Goal: Information Seeking & Learning: Find contact information

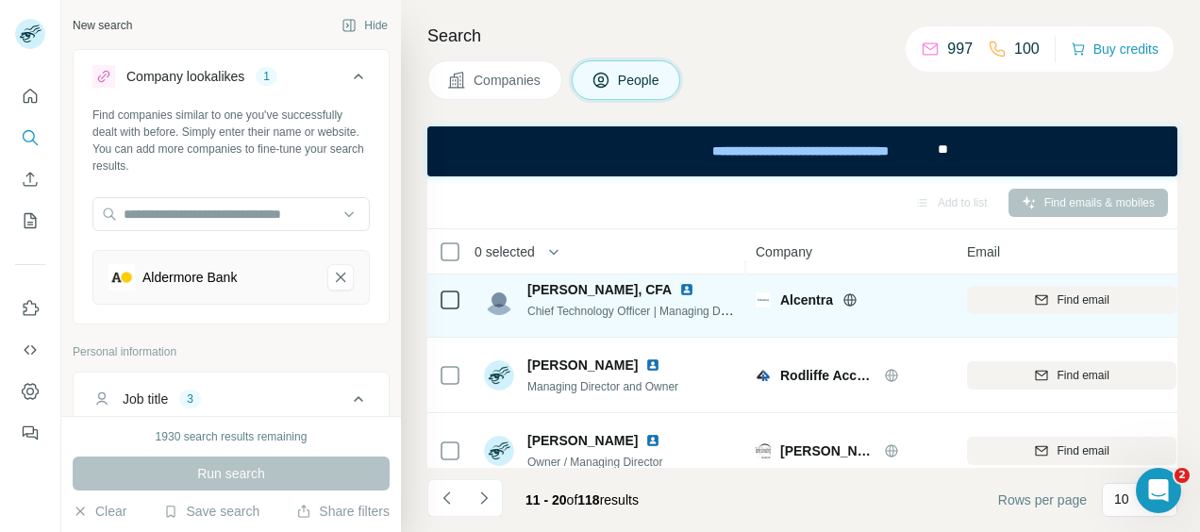
scroll to position [189, 0]
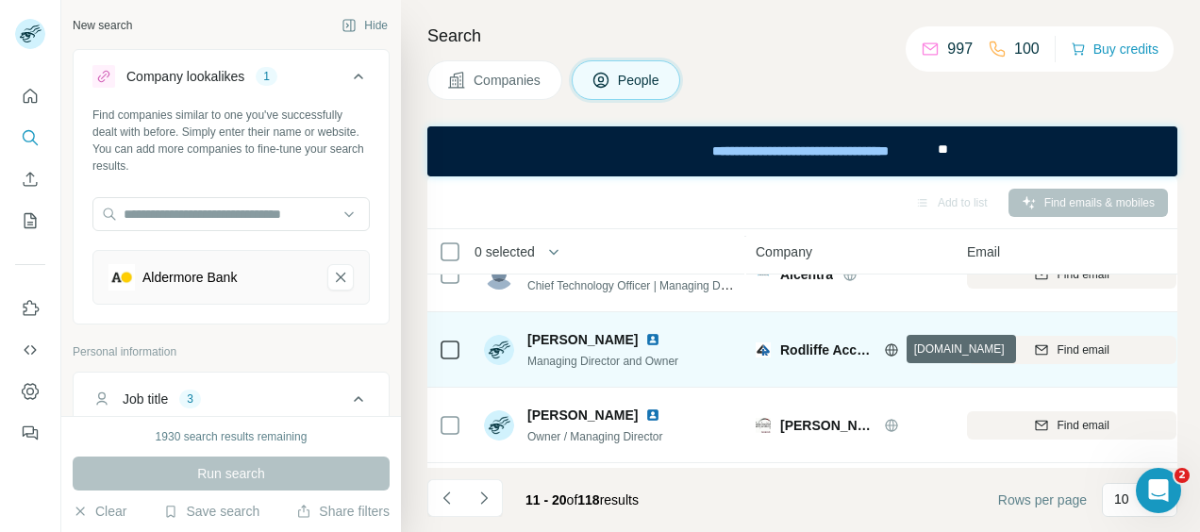
click at [889, 349] on icon at bounding box center [891, 350] width 15 height 15
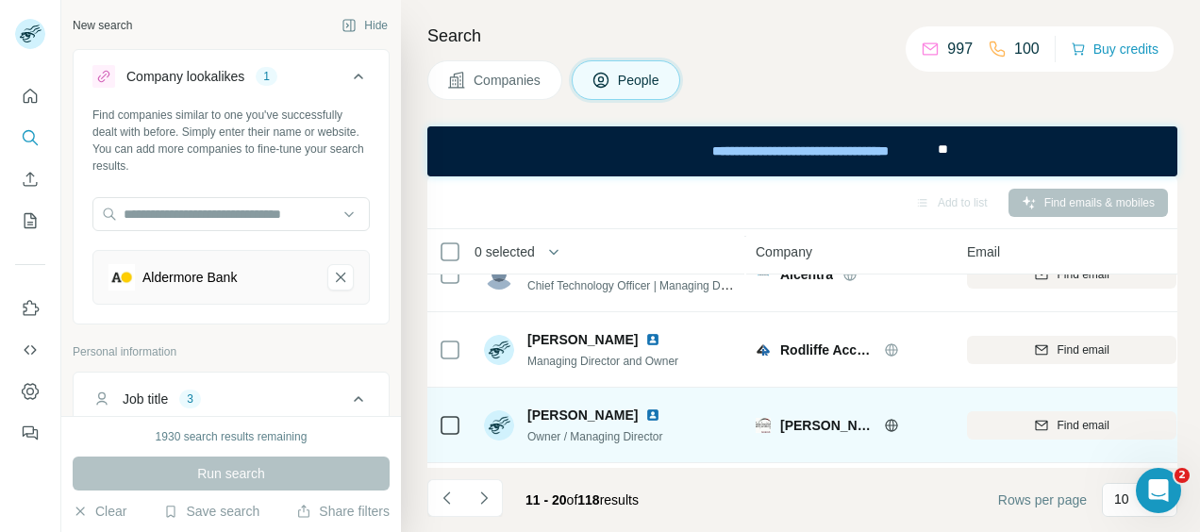
scroll to position [283, 0]
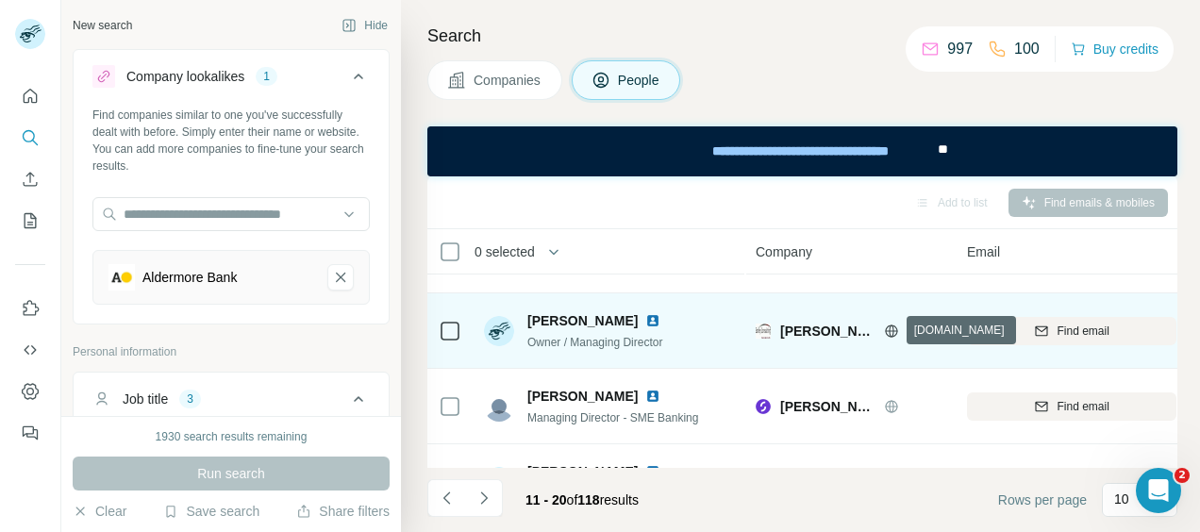
click at [894, 329] on icon at bounding box center [891, 331] width 15 height 15
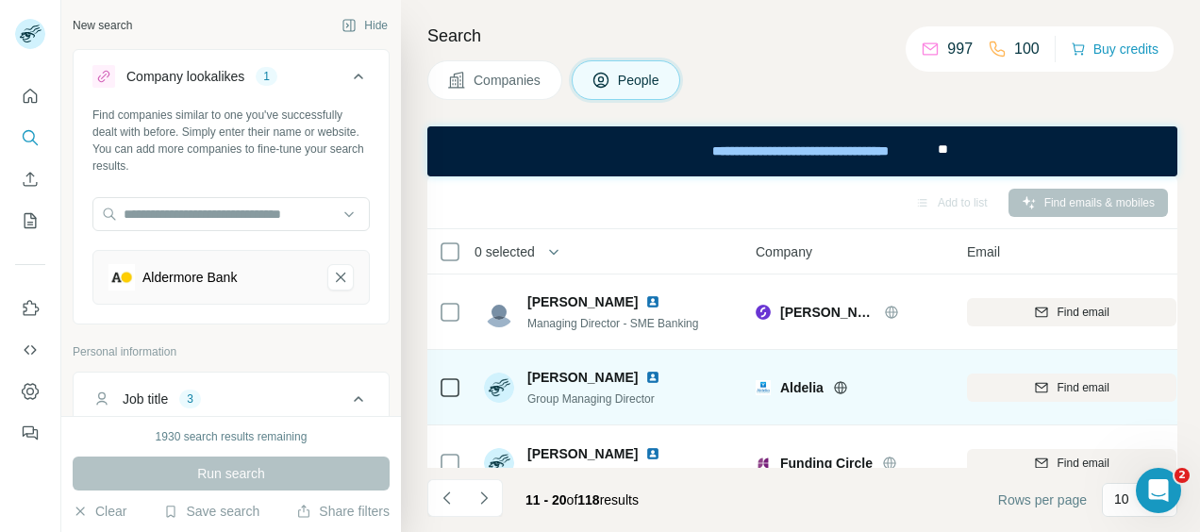
click at [836, 382] on icon at bounding box center [840, 387] width 12 height 12
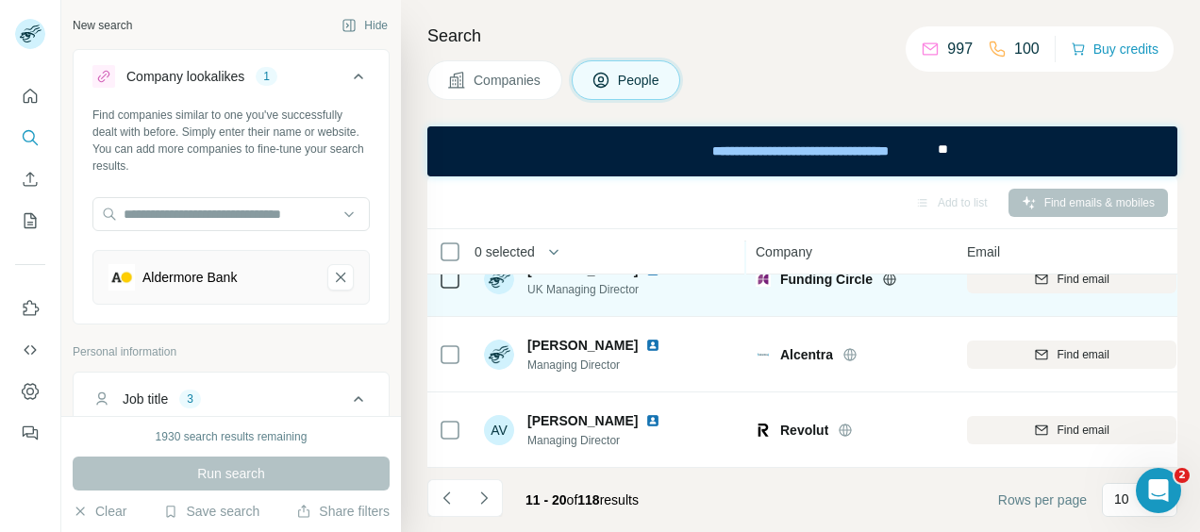
scroll to position [472, 0]
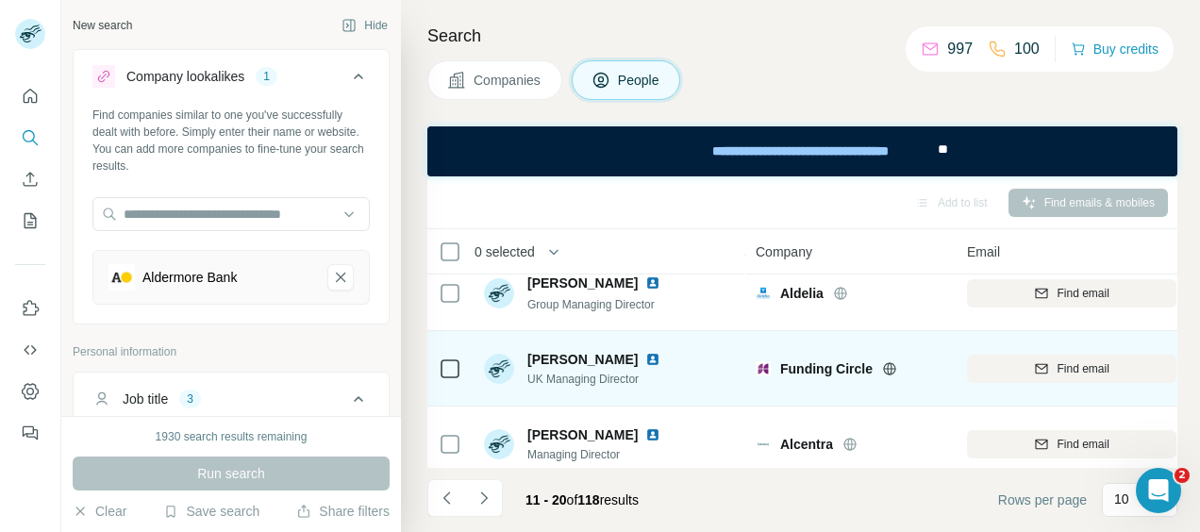
click at [889, 363] on icon at bounding box center [889, 368] width 15 height 15
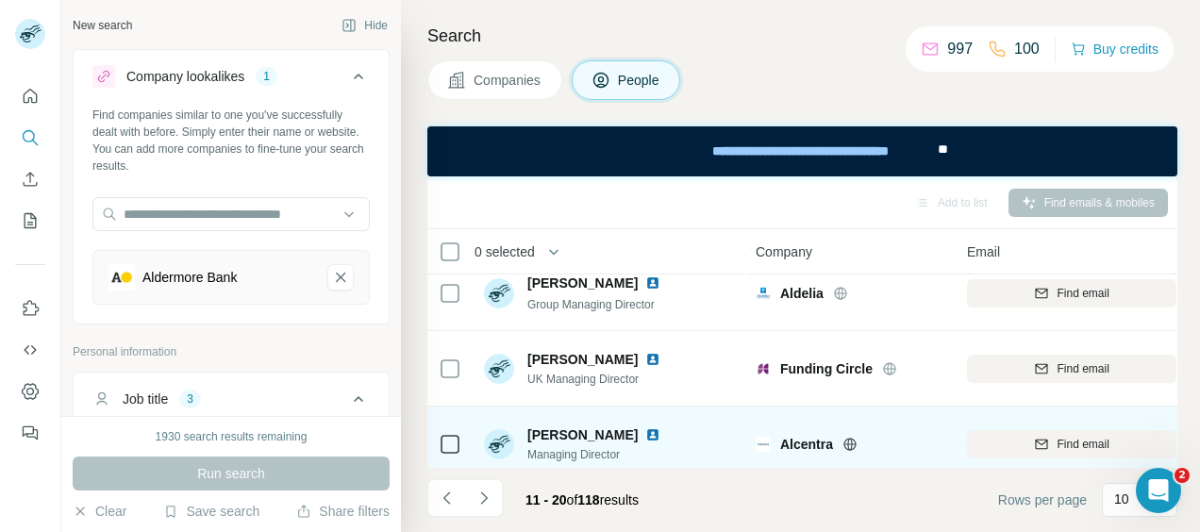
scroll to position [566, 0]
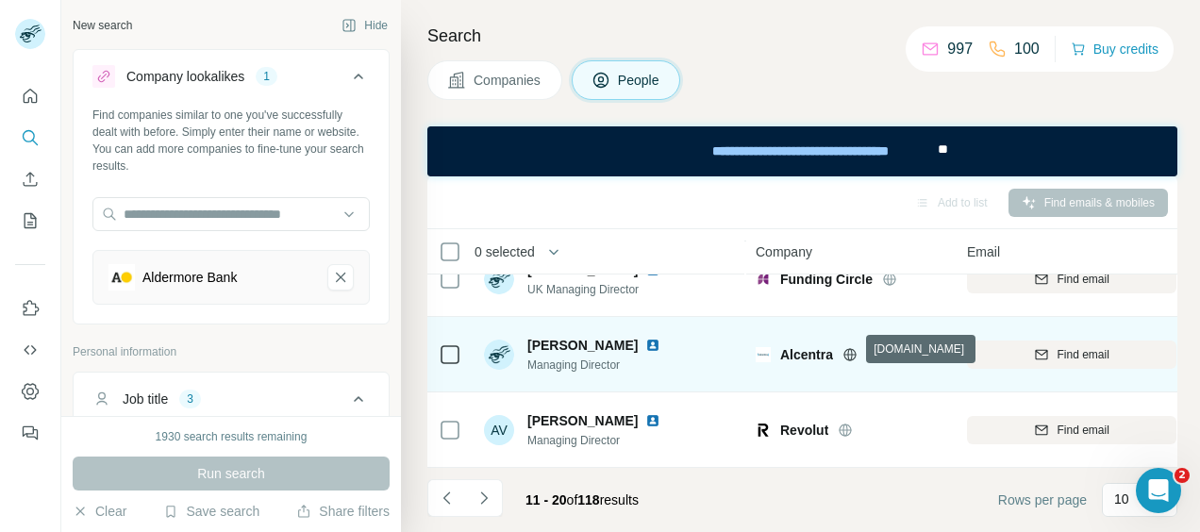
click at [849, 348] on icon at bounding box center [849, 354] width 5 height 12
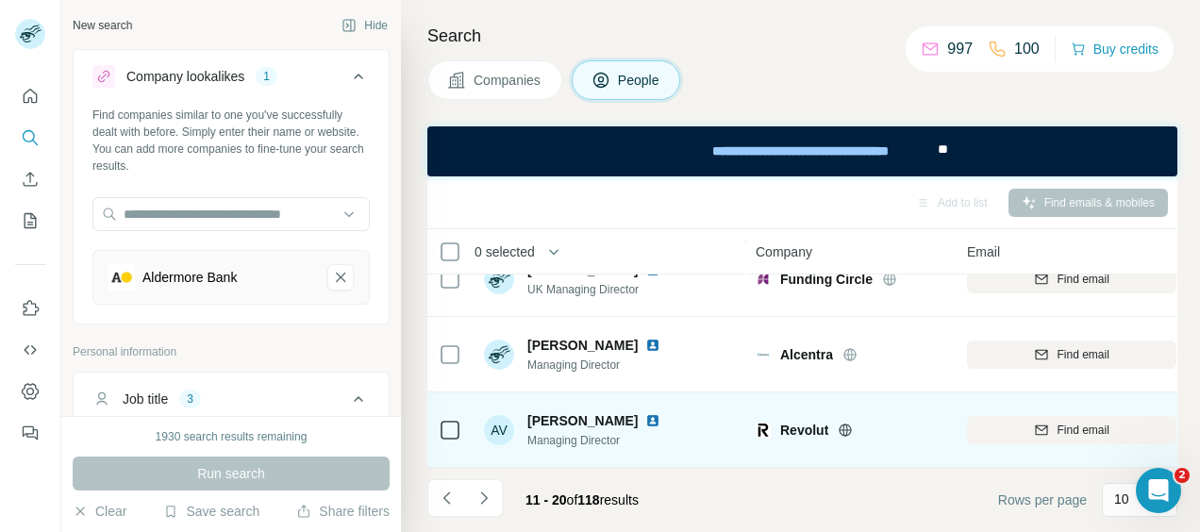
scroll to position [570, 0]
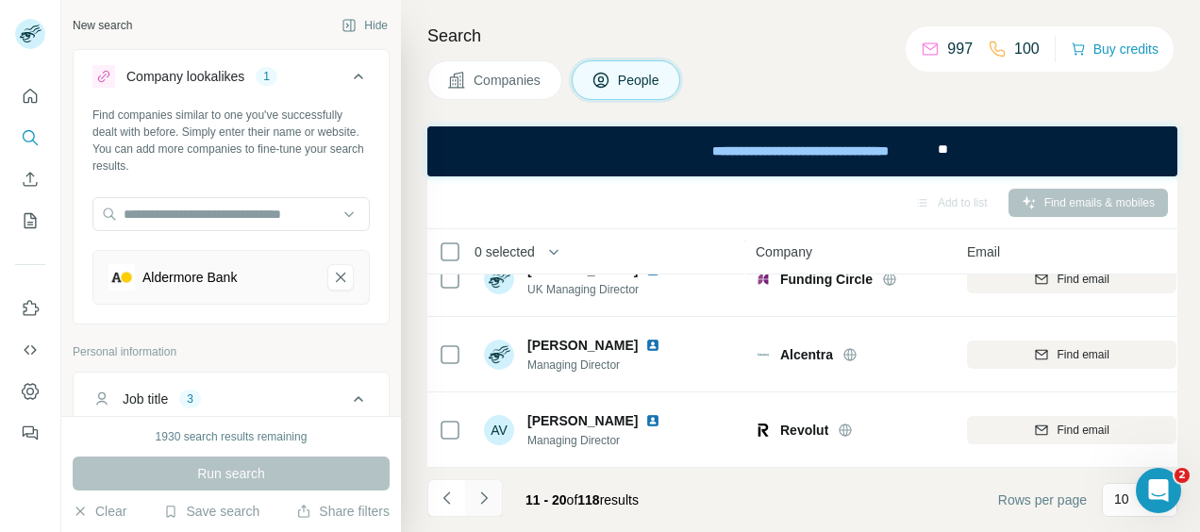
click at [485, 499] on icon "Navigate to next page" at bounding box center [483, 498] width 7 height 12
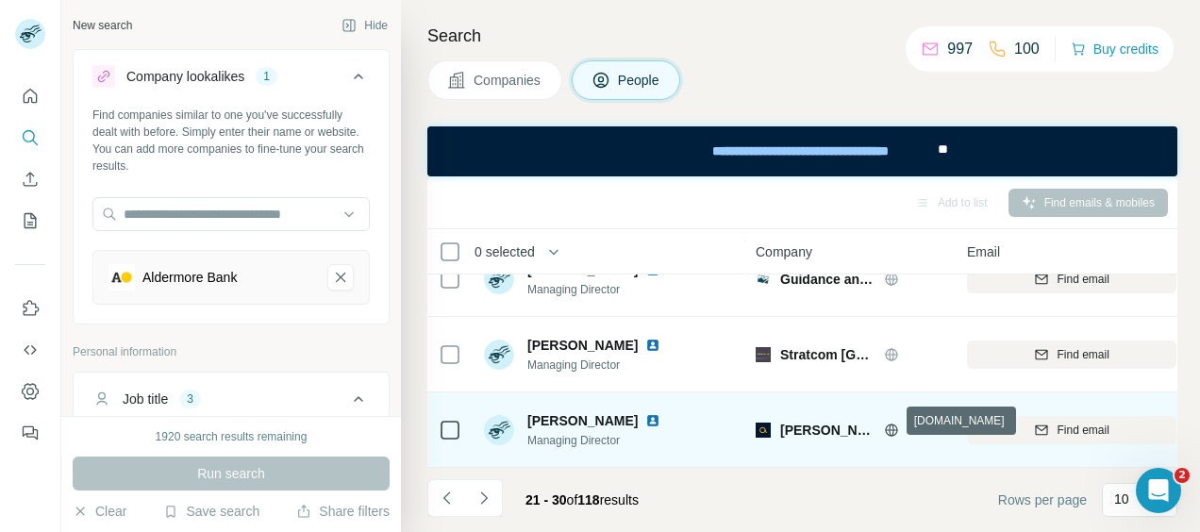
click at [890, 423] on icon at bounding box center [891, 430] width 15 height 15
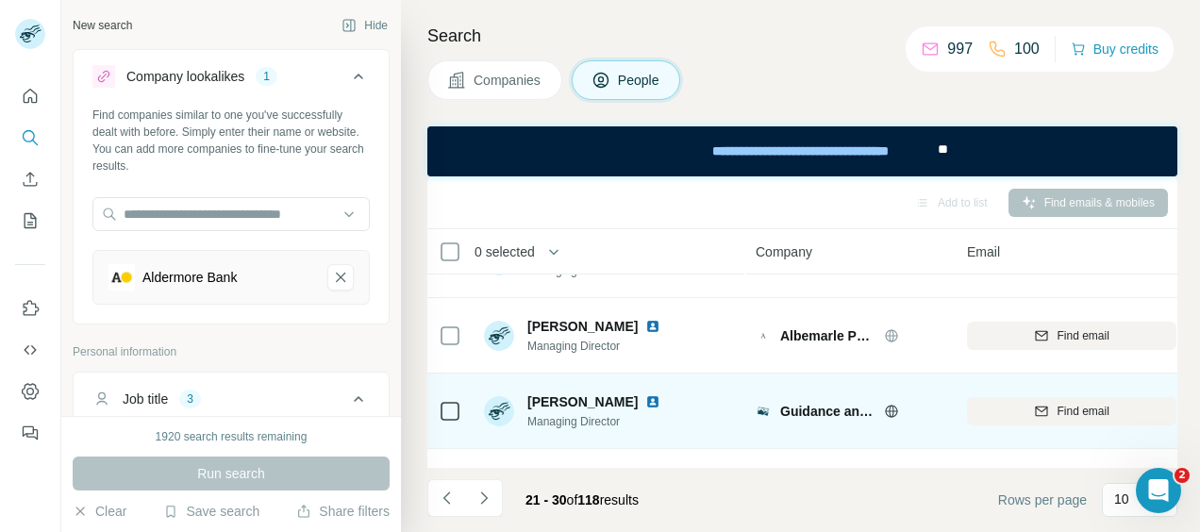
drag, startPoint x: 839, startPoint y: 387, endPoint x: 817, endPoint y: 340, distance: 51.9
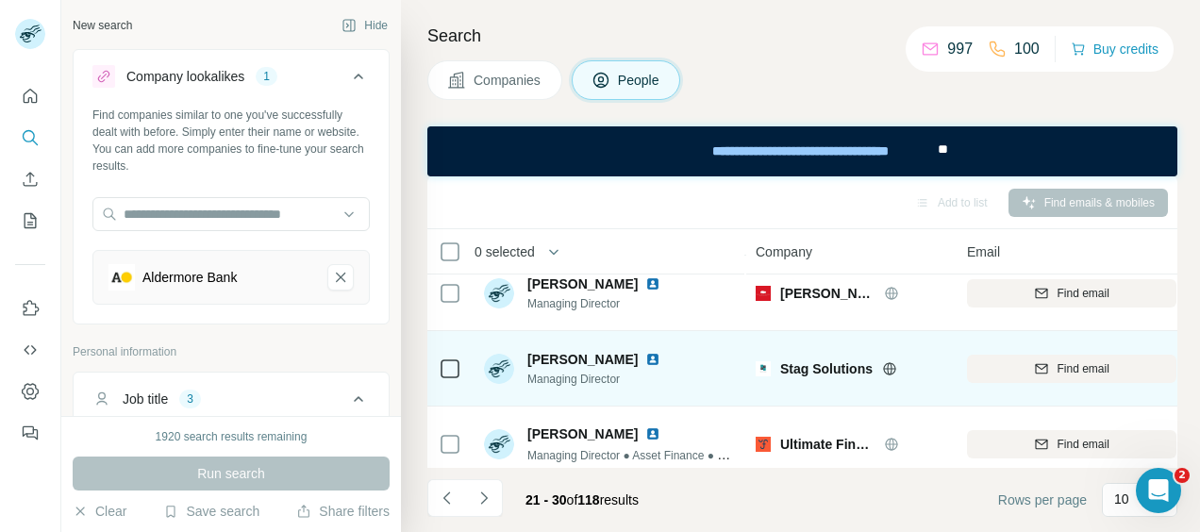
scroll to position [189, 0]
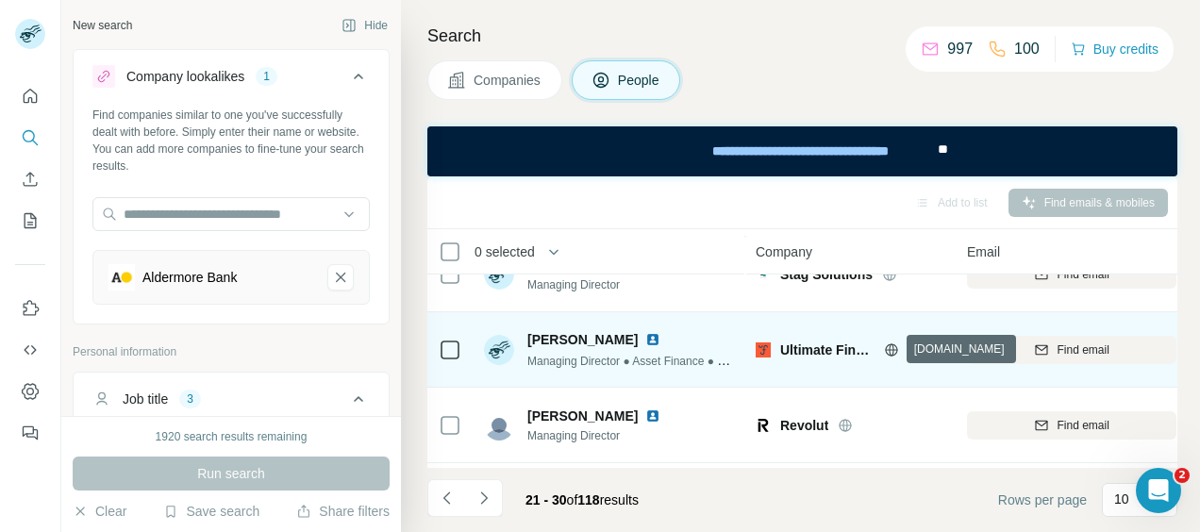
click at [890, 349] on icon at bounding box center [891, 350] width 15 height 15
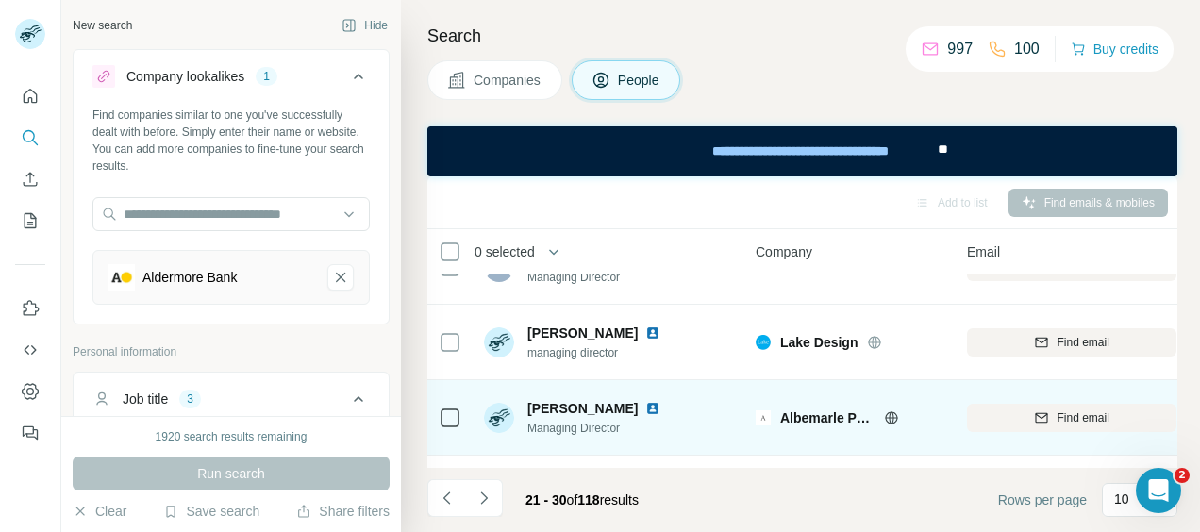
scroll to position [377, 0]
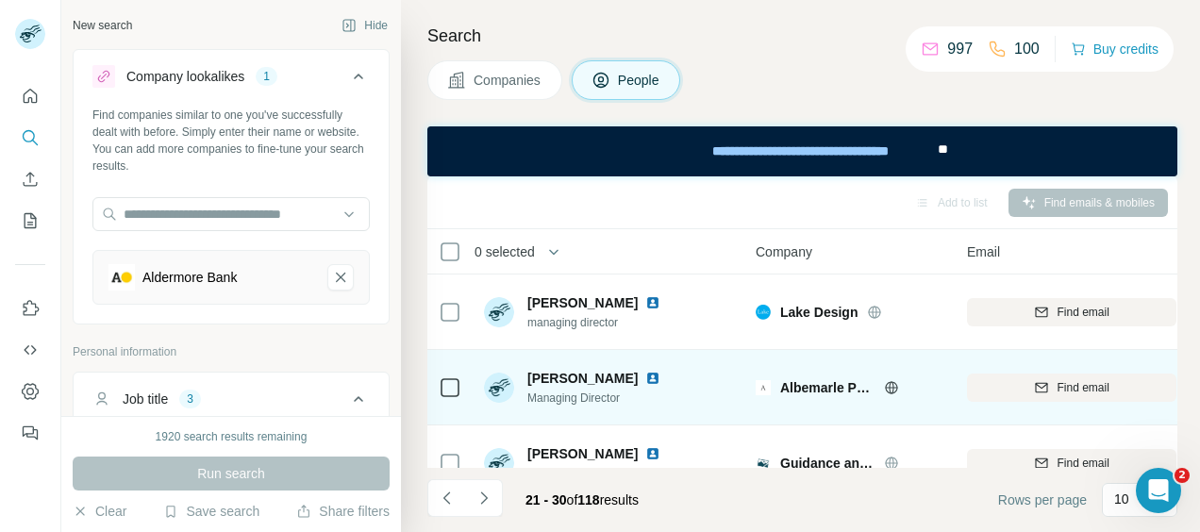
click at [891, 385] on icon at bounding box center [891, 387] width 15 height 15
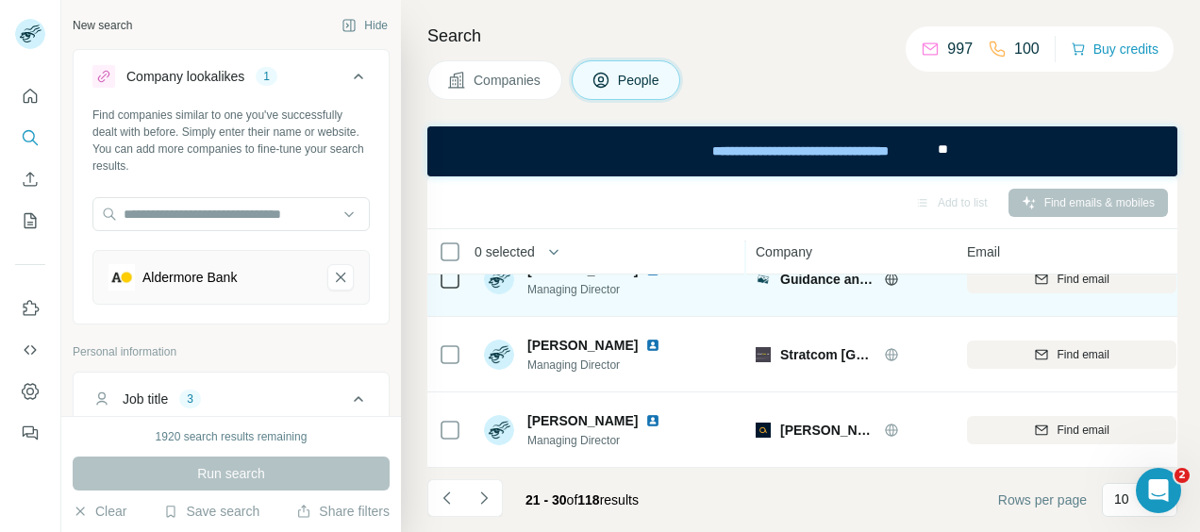
scroll to position [570, 0]
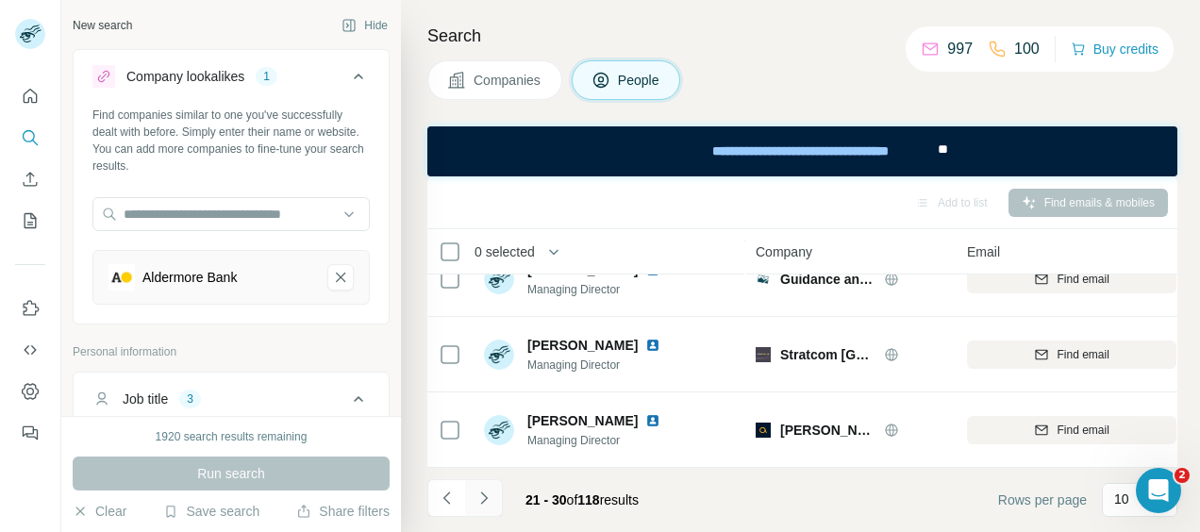
click at [483, 493] on icon "Navigate to next page" at bounding box center [484, 498] width 19 height 19
click at [223, 515] on button "Save search" at bounding box center [211, 511] width 96 height 19
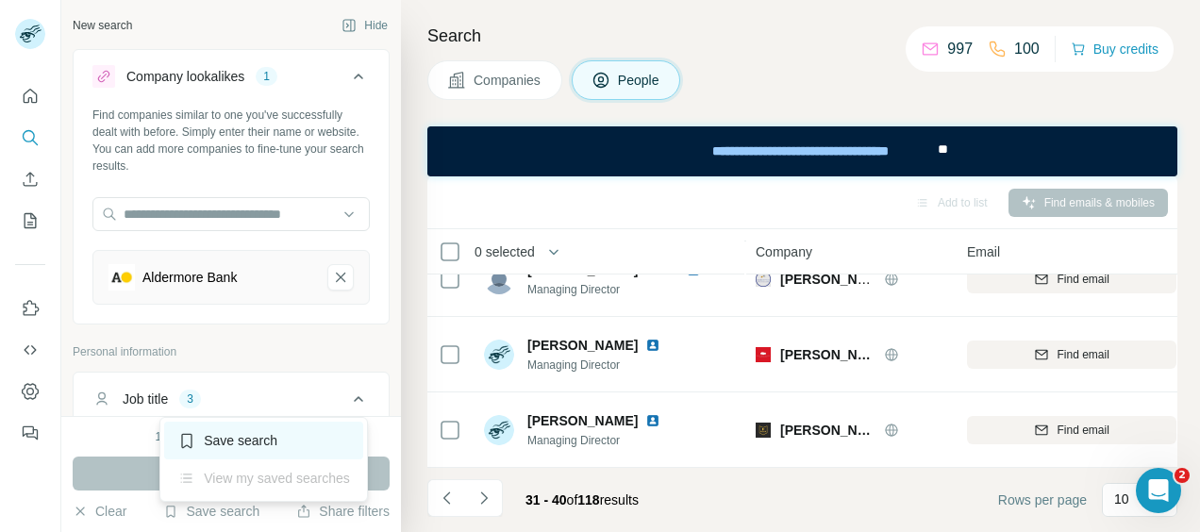
click at [231, 438] on div "Save search" at bounding box center [263, 441] width 199 height 38
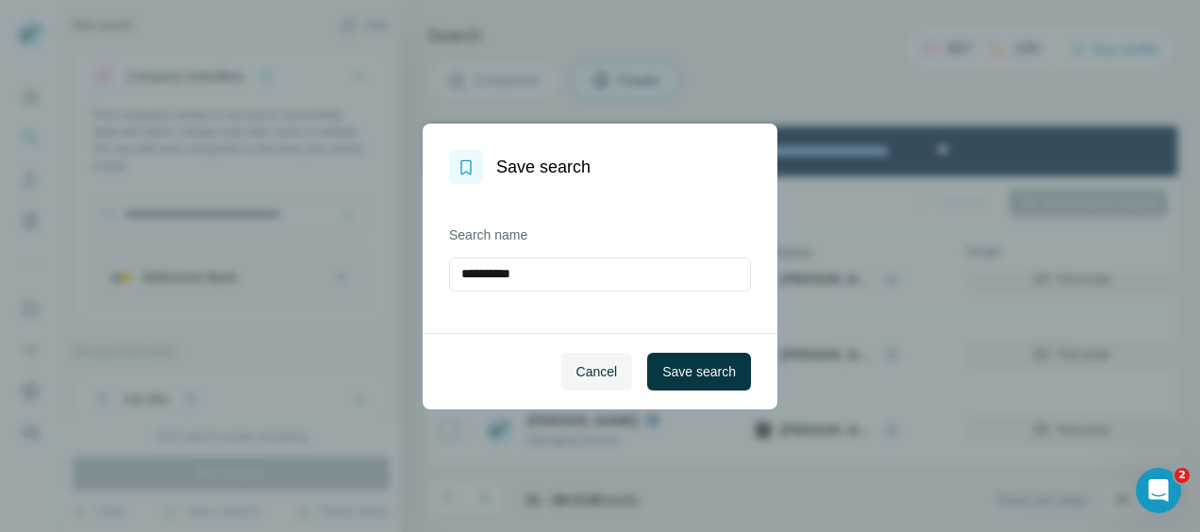
drag, startPoint x: 532, startPoint y: 272, endPoint x: 427, endPoint y: 276, distance: 105.8
click at [427, 276] on div "**********" at bounding box center [600, 258] width 355 height 149
type input "**********"
click at [698, 360] on button "Save search" at bounding box center [699, 372] width 104 height 38
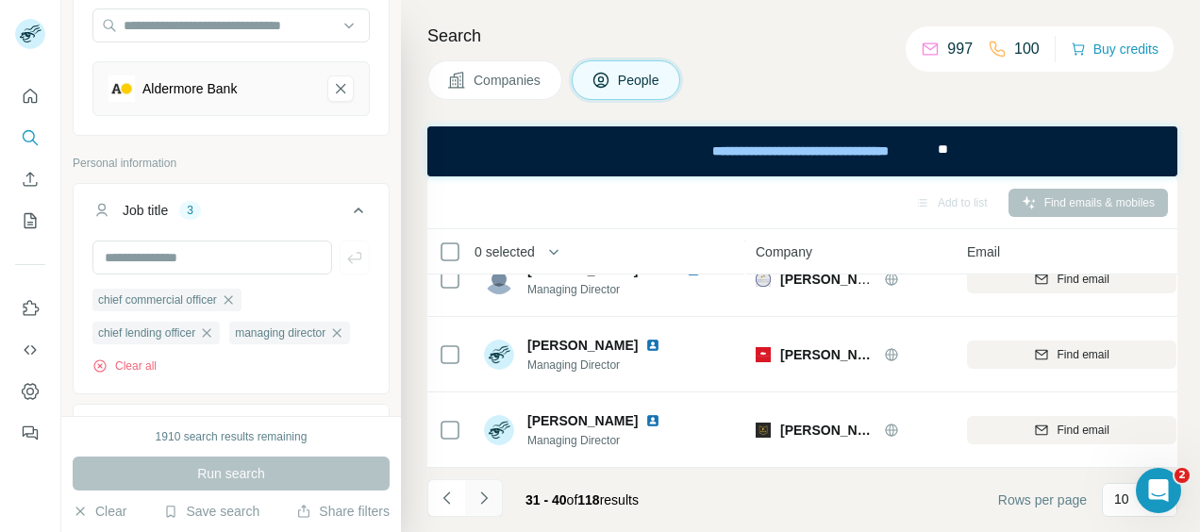
click at [484, 496] on icon "Navigate to next page" at bounding box center [484, 498] width 19 height 19
click at [485, 497] on icon "Navigate to next page" at bounding box center [484, 498] width 19 height 19
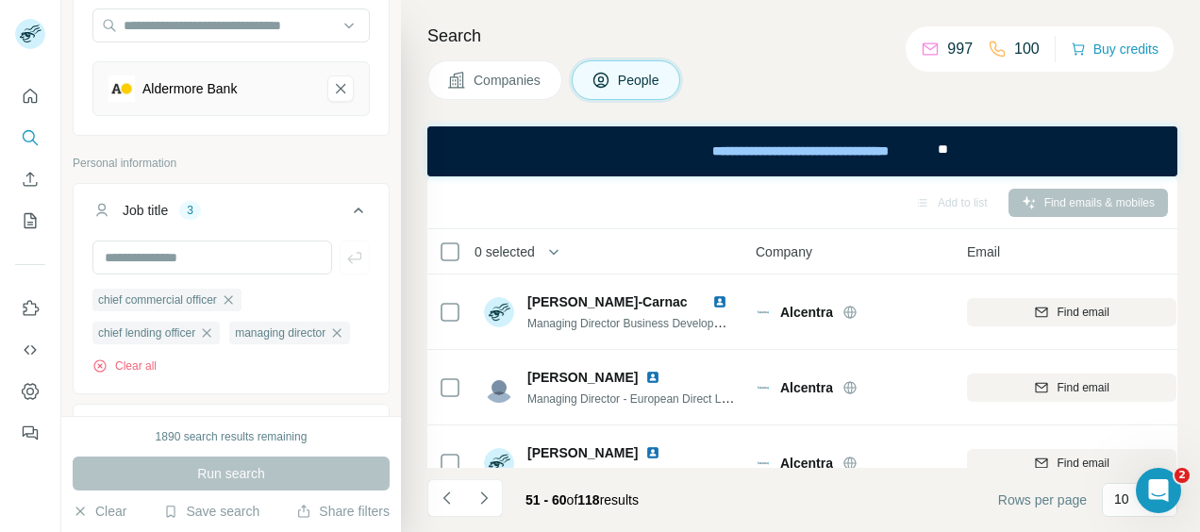
scroll to position [0, 0]
click at [482, 499] on icon "Navigate to next page" at bounding box center [484, 498] width 19 height 19
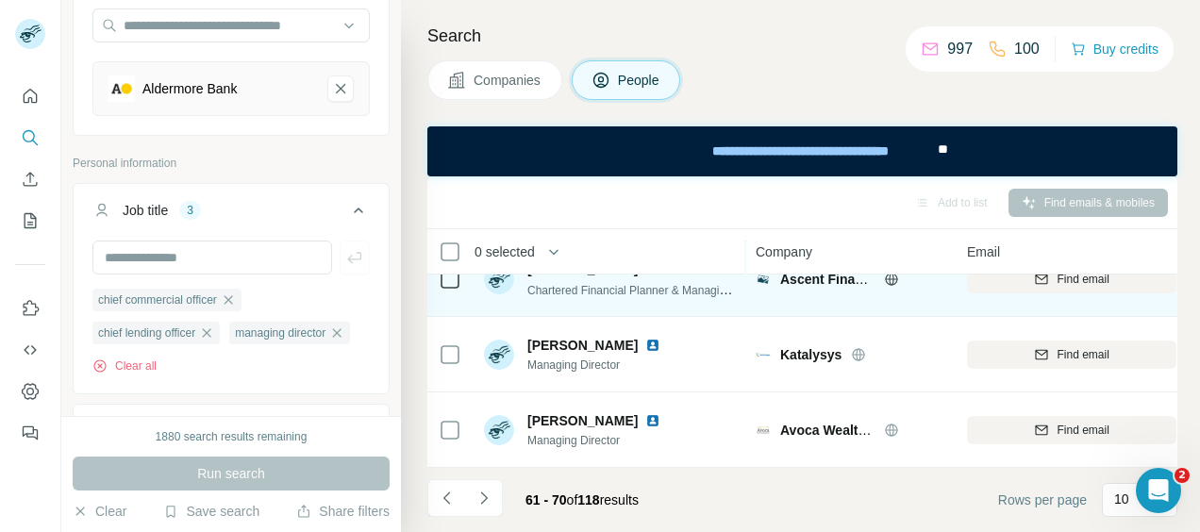
scroll to position [570, 0]
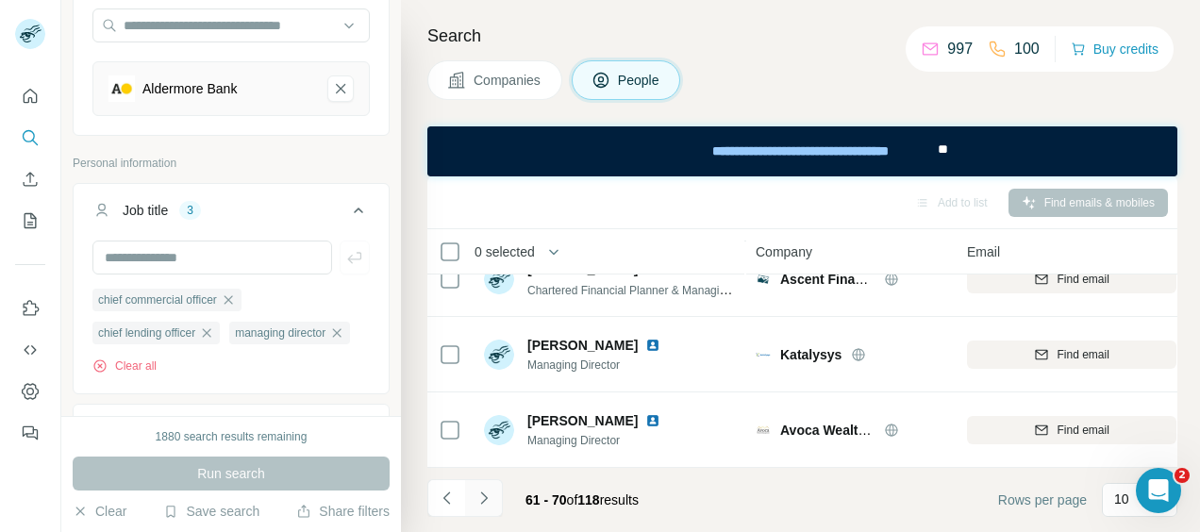
click at [482, 502] on icon "Navigate to next page" at bounding box center [483, 498] width 7 height 12
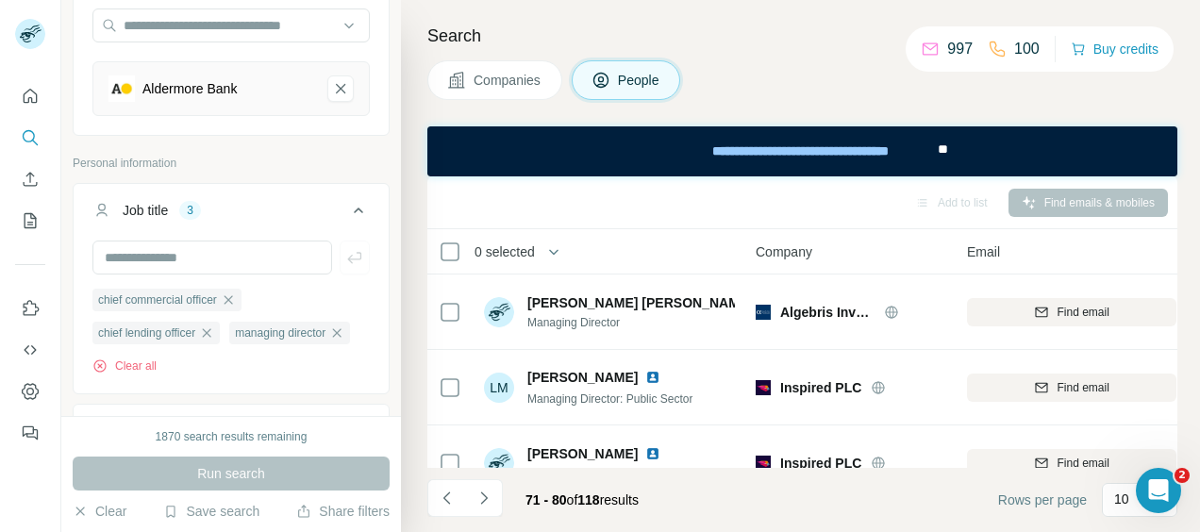
scroll to position [0, 0]
click at [478, 495] on icon "Navigate to next page" at bounding box center [484, 498] width 19 height 19
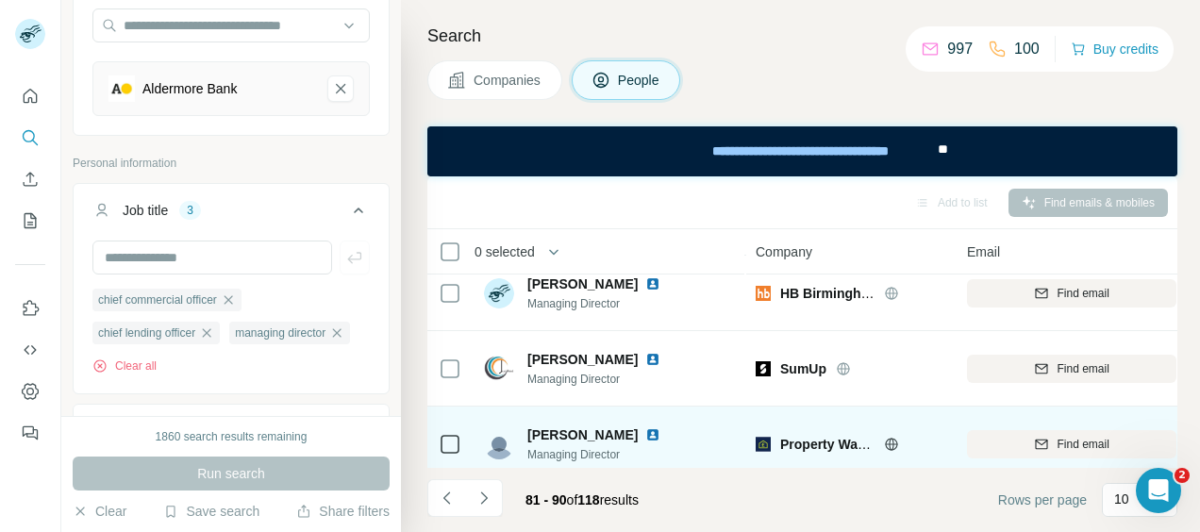
scroll to position [570, 0]
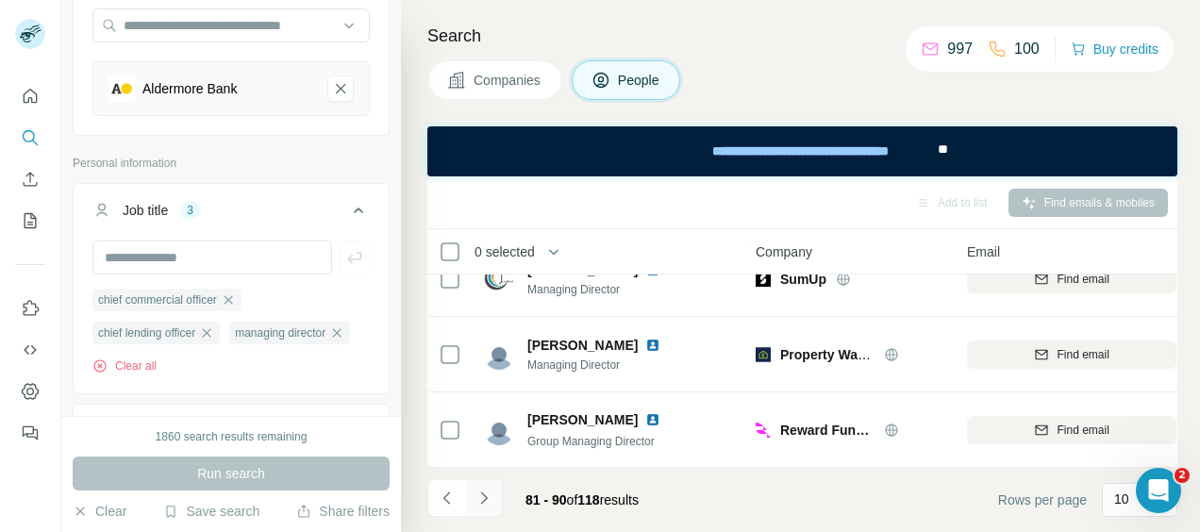
click at [481, 498] on icon "Navigate to next page" at bounding box center [484, 498] width 19 height 19
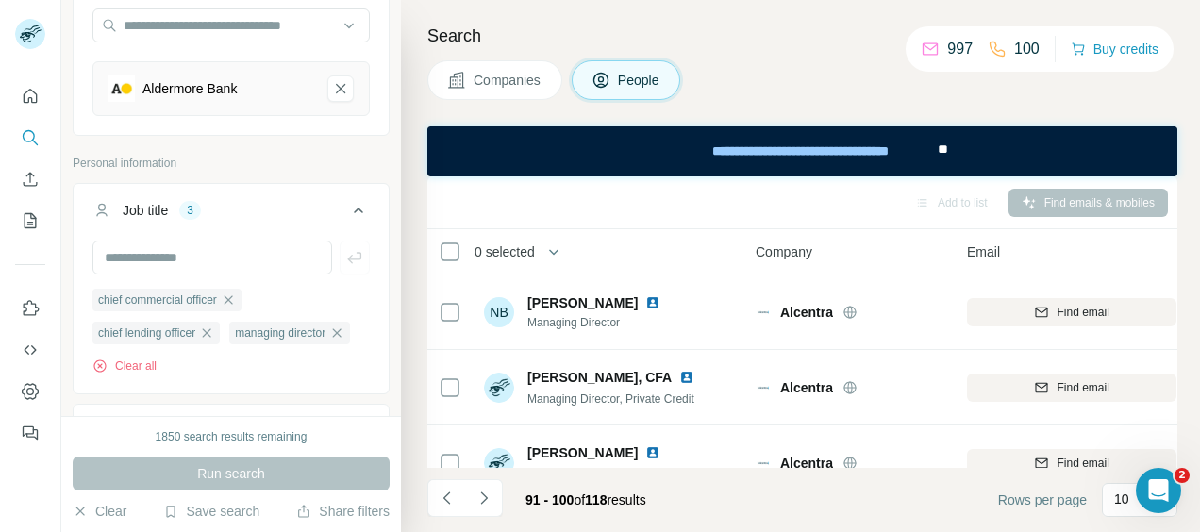
scroll to position [0, 0]
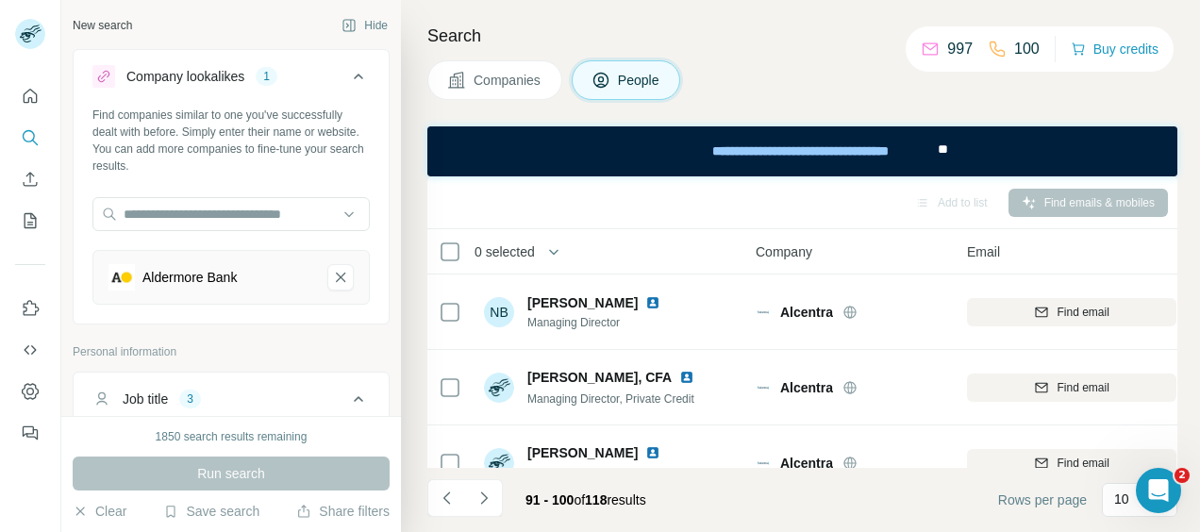
click at [534, 80] on span "Companies" at bounding box center [508, 80] width 69 height 19
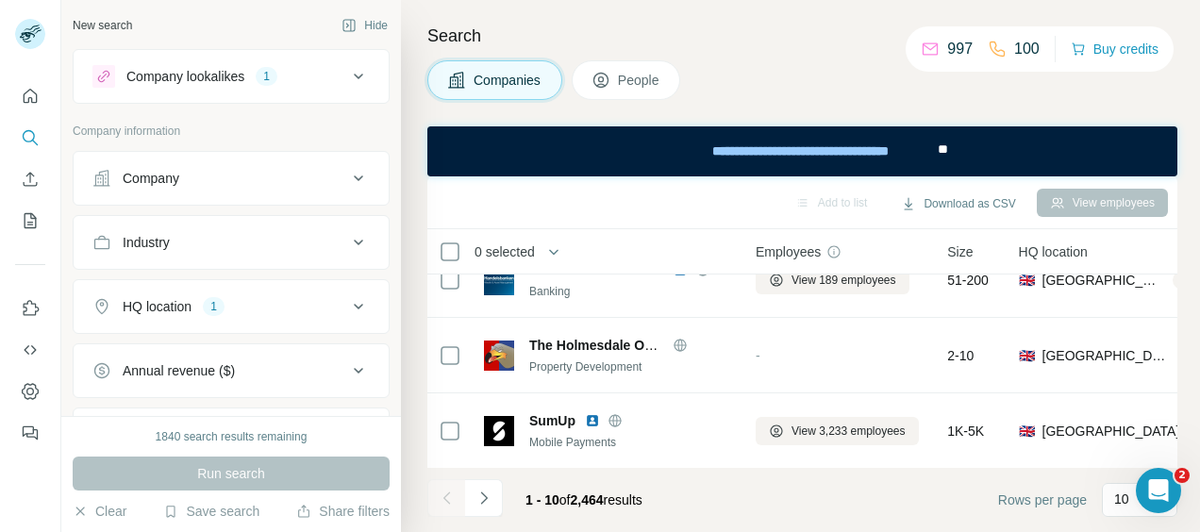
scroll to position [189, 0]
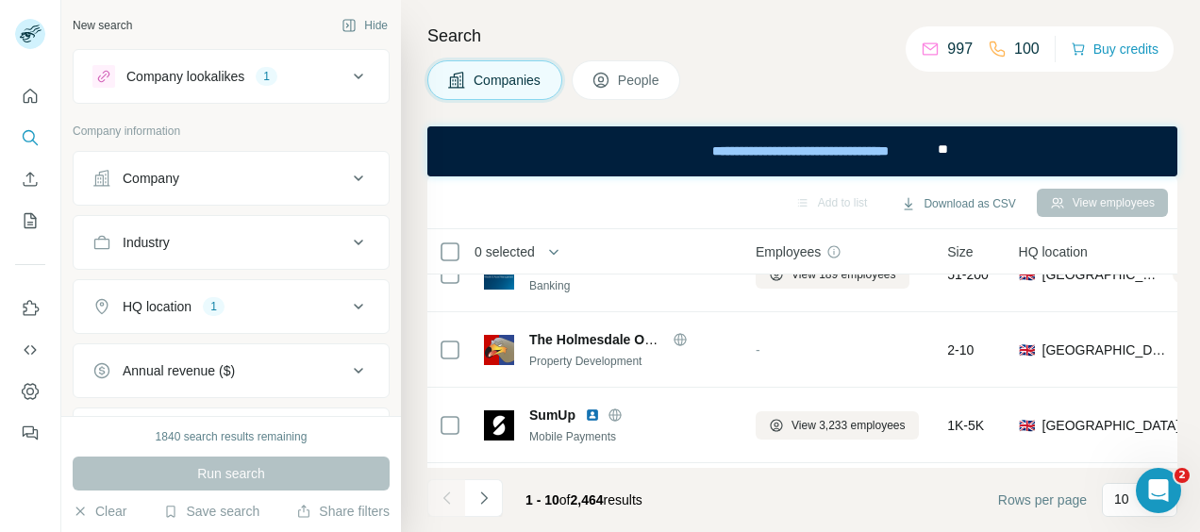
click at [625, 75] on span "People" at bounding box center [639, 80] width 43 height 19
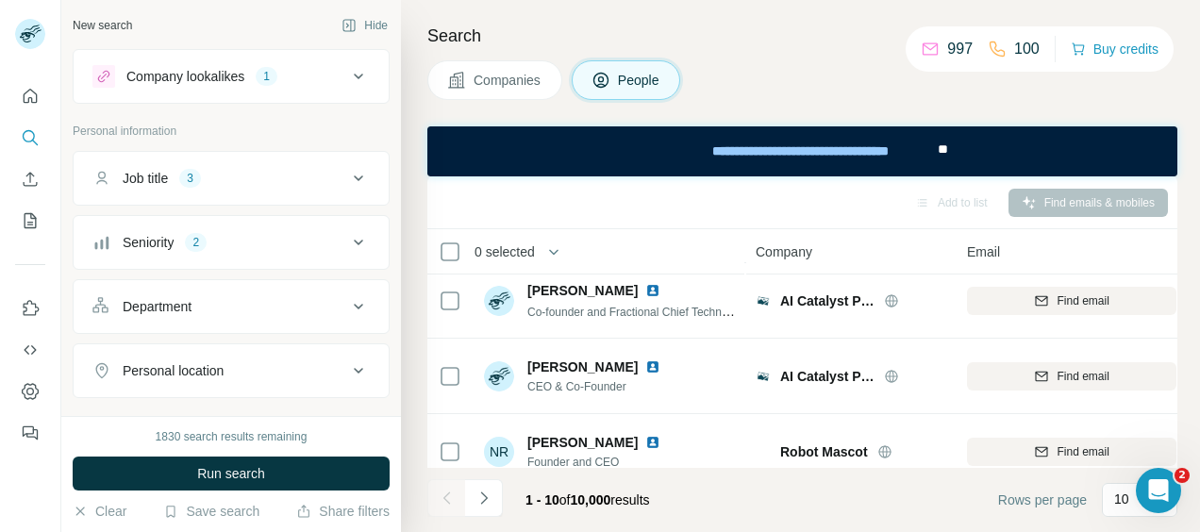
scroll to position [566, 0]
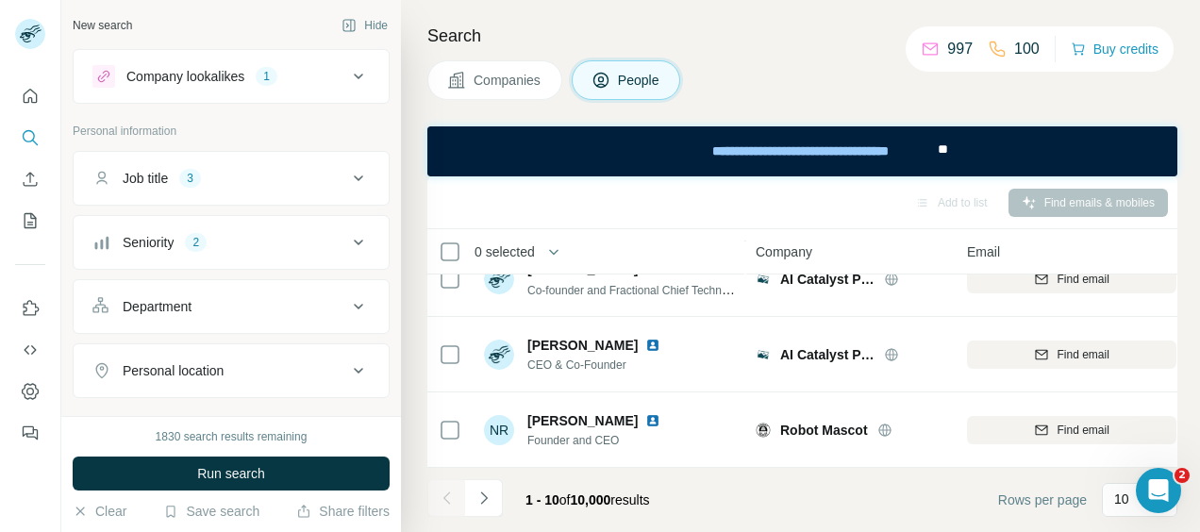
click at [347, 72] on icon at bounding box center [358, 76] width 23 height 23
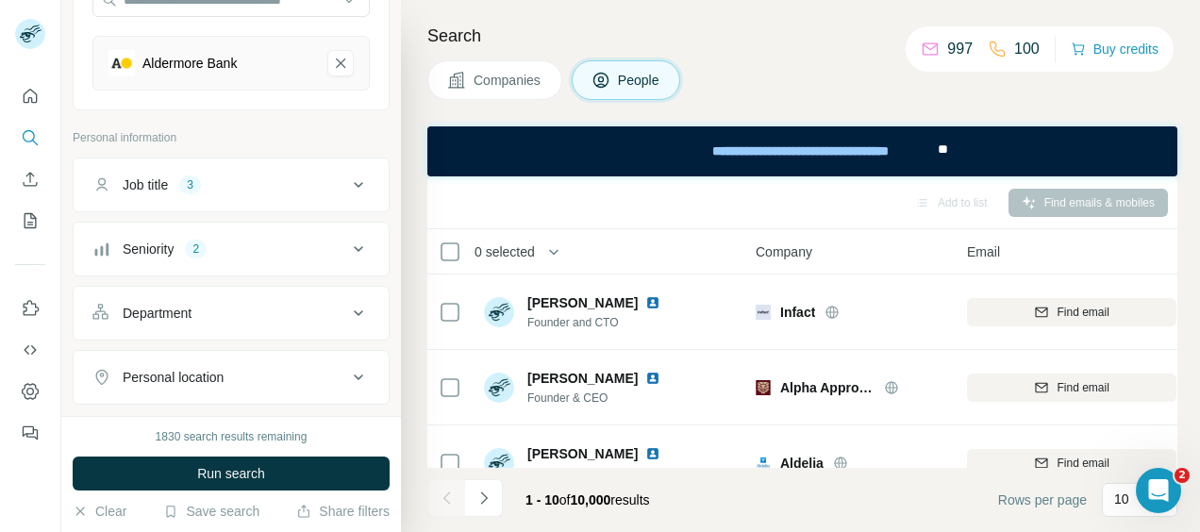
scroll to position [189, 0]
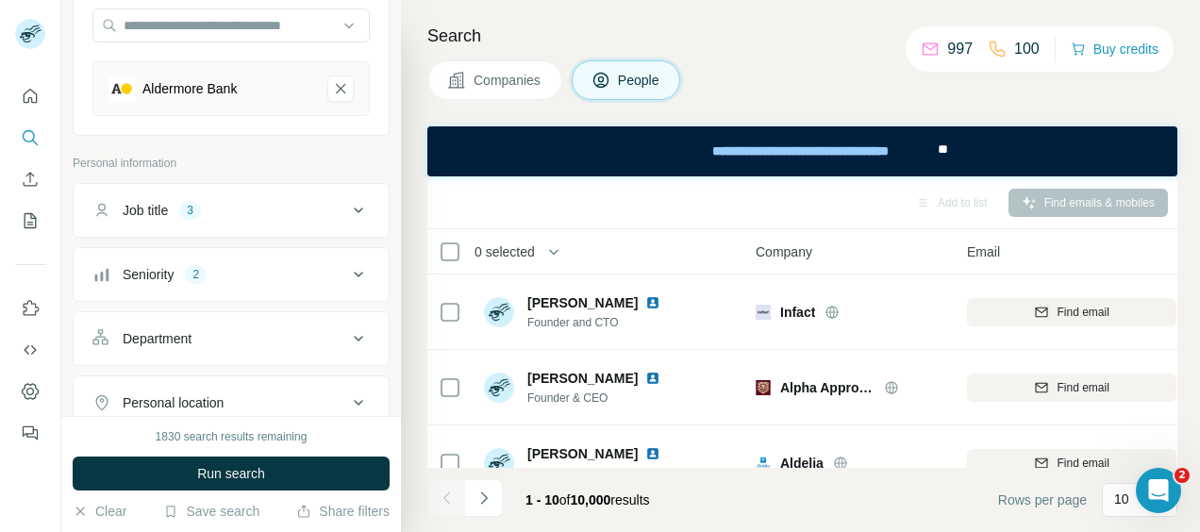
click at [347, 204] on icon at bounding box center [358, 210] width 23 height 23
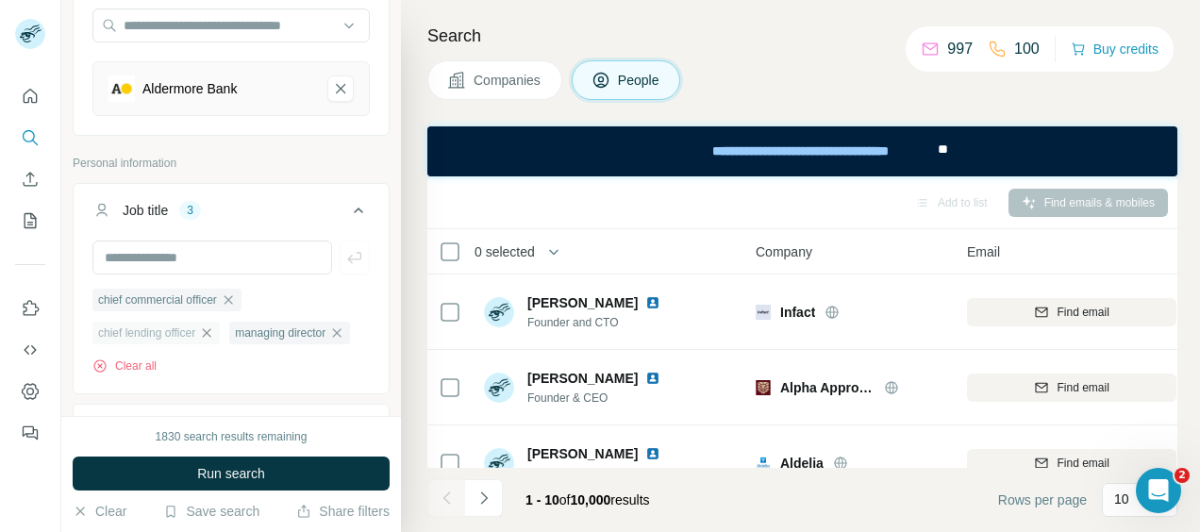
click at [211, 328] on icon "button" at bounding box center [207, 332] width 8 height 8
click at [205, 332] on icon "button" at bounding box center [200, 333] width 15 height 15
click at [239, 468] on span "Run search" at bounding box center [231, 473] width 68 height 19
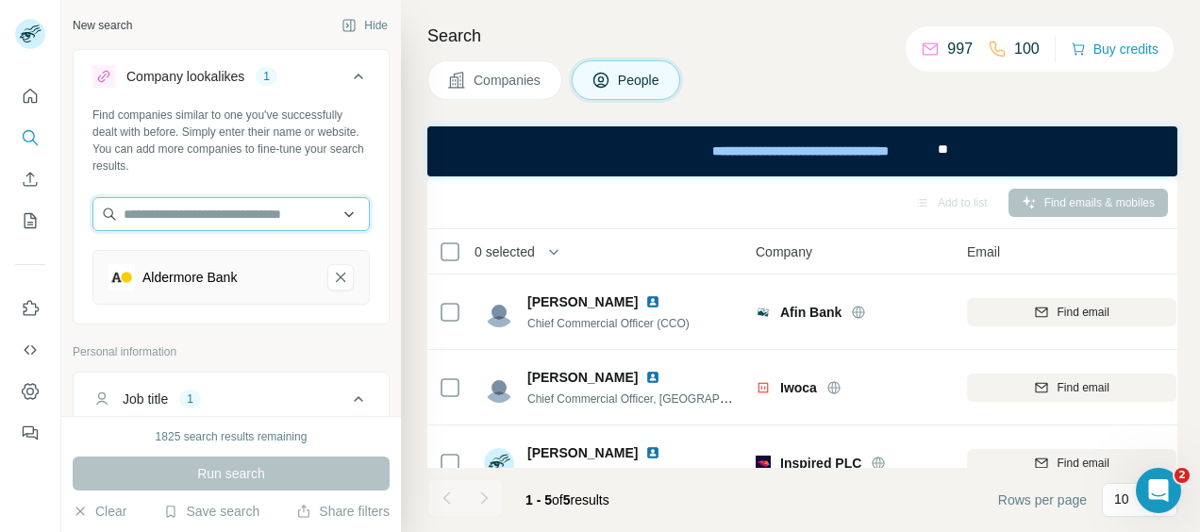
click at [243, 217] on input "text" at bounding box center [230, 214] width 277 height 34
type input "**********"
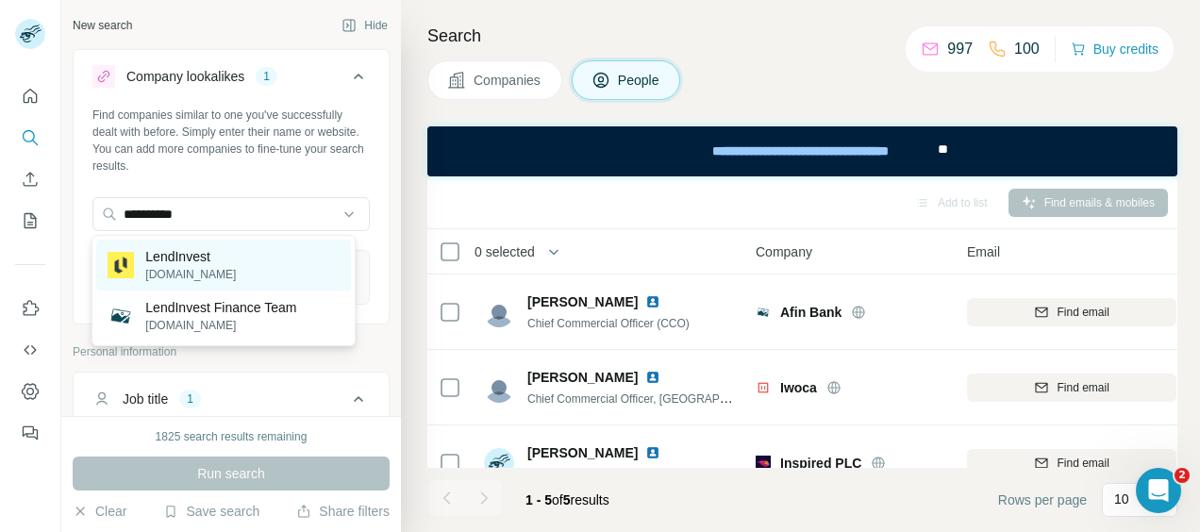
click at [224, 273] on p "lendinvest.com" at bounding box center [190, 274] width 91 height 17
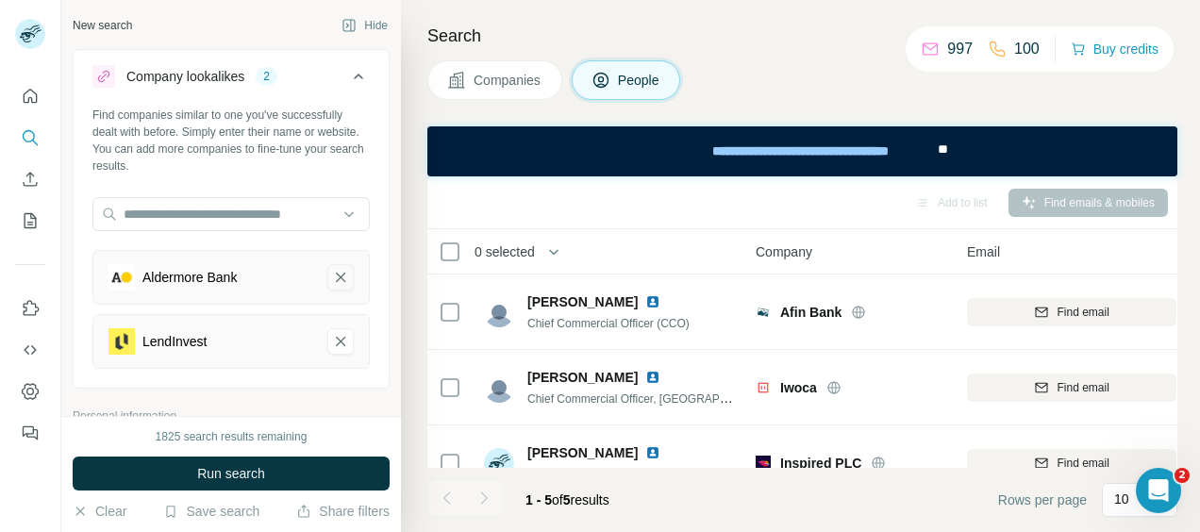
click at [336, 277] on icon "Aldermore Bank-remove-button" at bounding box center [340, 277] width 9 height 9
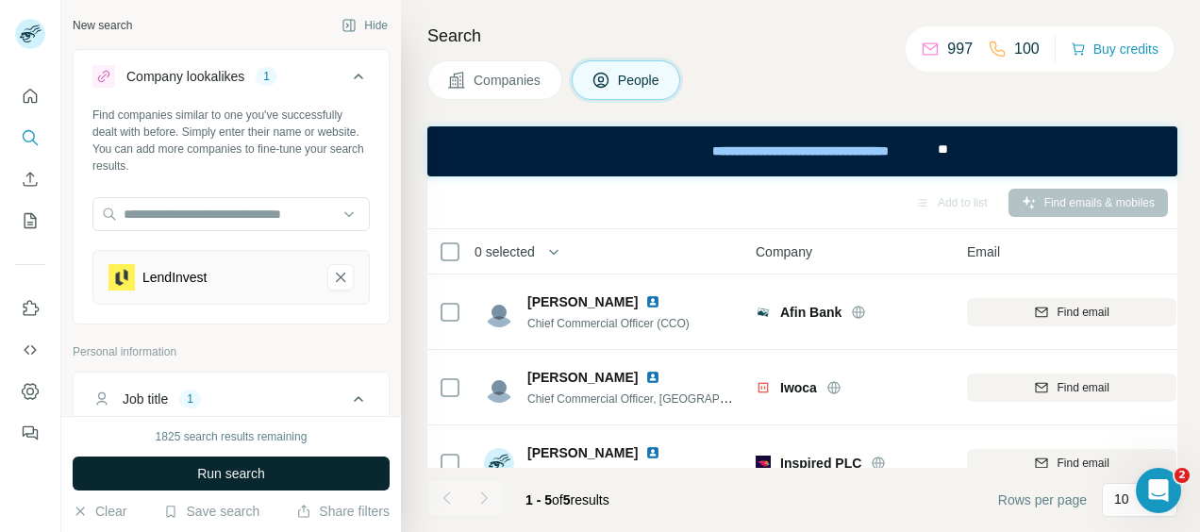
click at [263, 479] on span "Run search" at bounding box center [231, 473] width 68 height 19
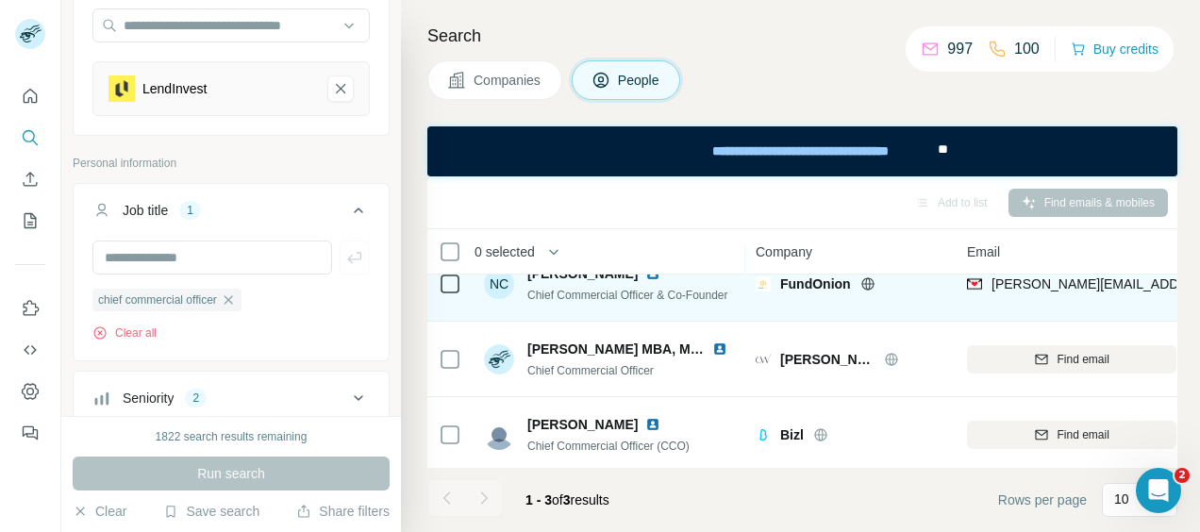
scroll to position [42, 0]
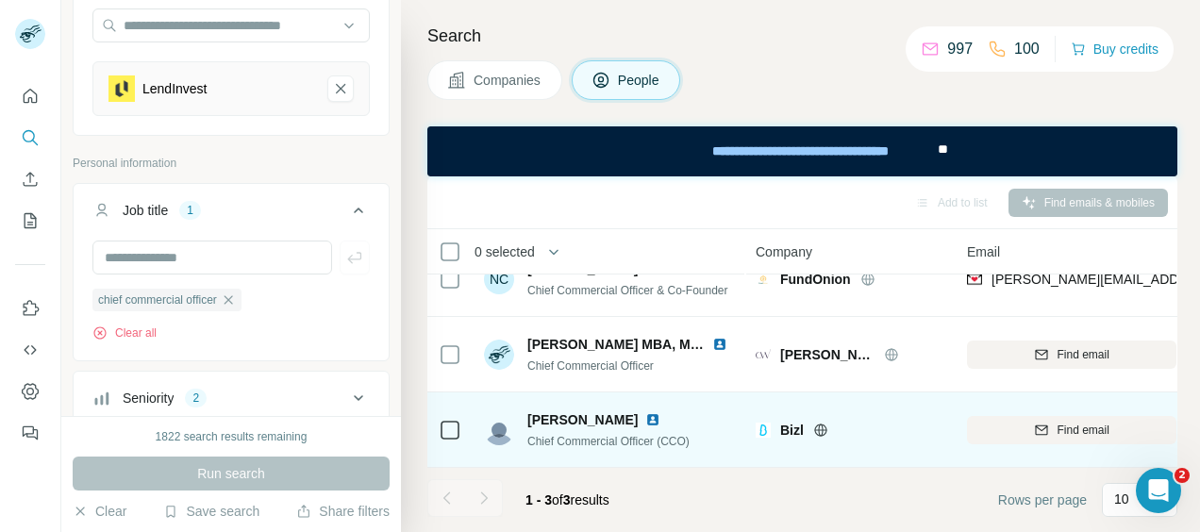
click at [818, 424] on icon at bounding box center [820, 430] width 5 height 12
click at [1046, 425] on icon "button" at bounding box center [1042, 429] width 12 height 9
drag, startPoint x: 992, startPoint y: 423, endPoint x: 1082, endPoint y: 424, distance: 90.6
click at [1082, 424] on div "pratik@bizl.co" at bounding box center [1072, 430] width 210 height 52
copy span "pratik@bizl.co"
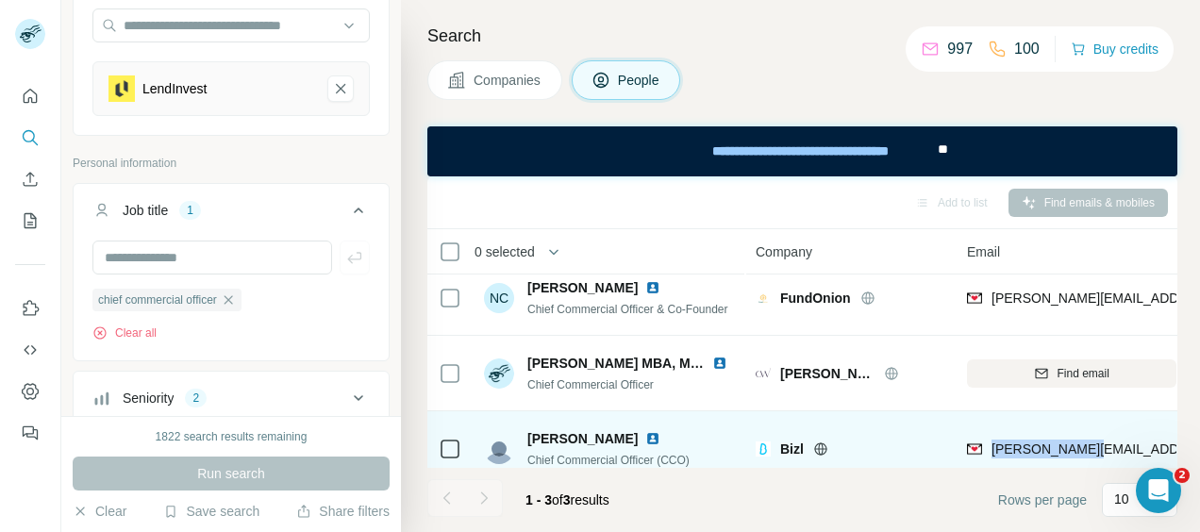
scroll to position [0, 0]
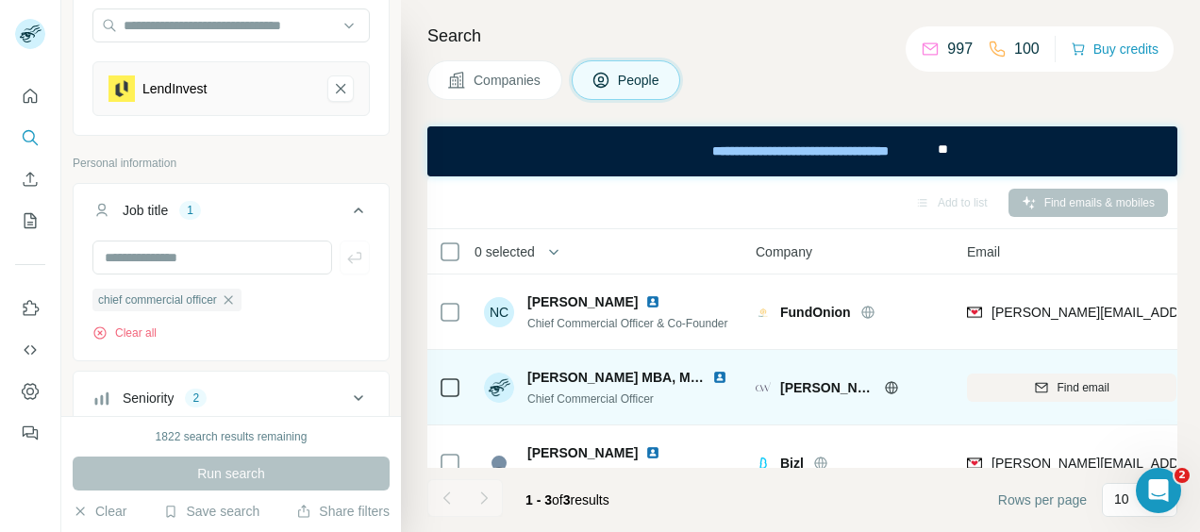
click at [891, 385] on icon at bounding box center [891, 387] width 15 height 15
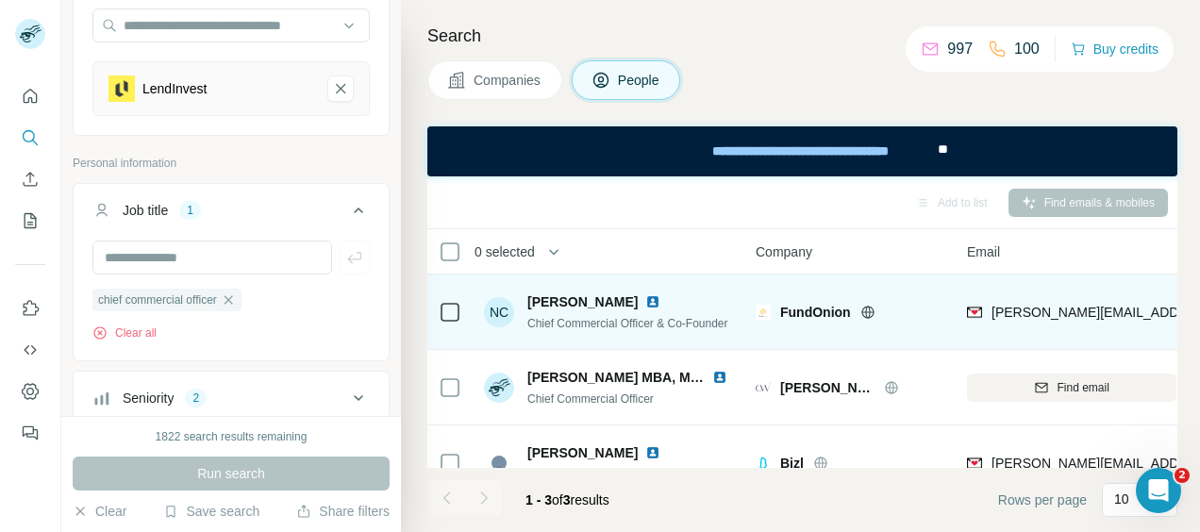
scroll to position [42, 0]
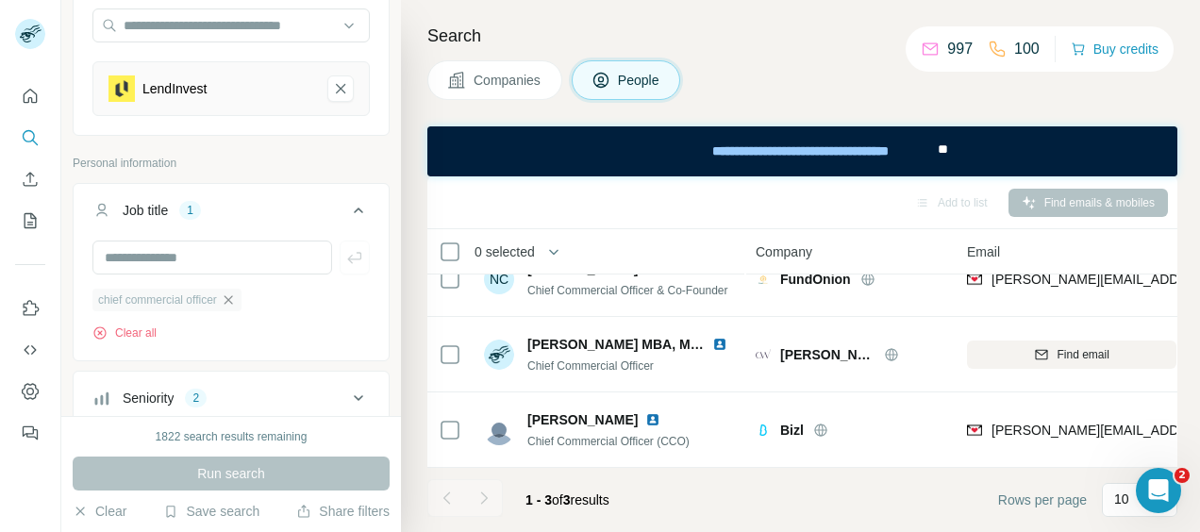
click at [234, 296] on icon "button" at bounding box center [228, 300] width 15 height 15
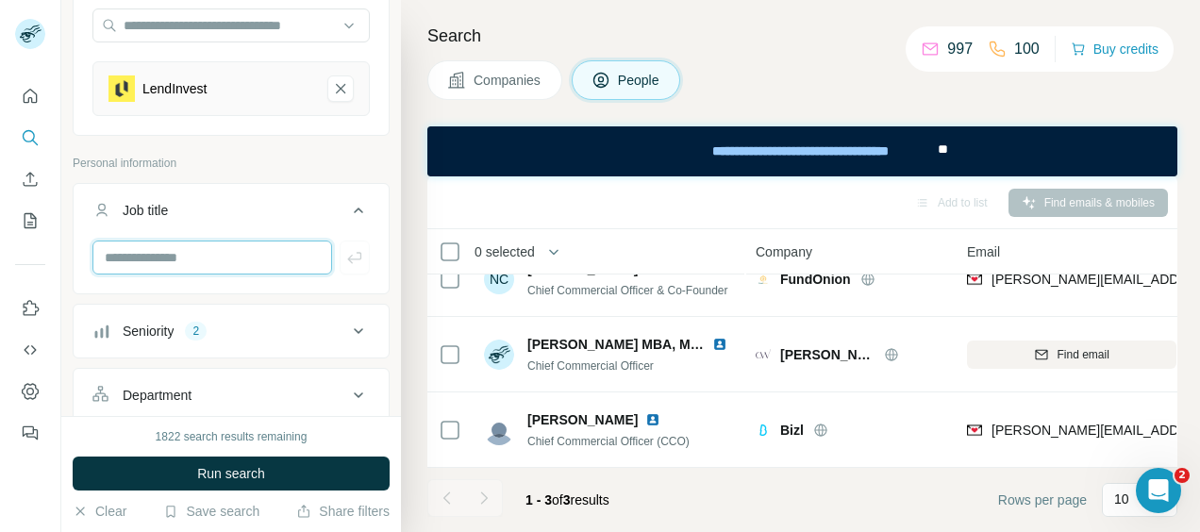
click at [224, 261] on input "text" at bounding box center [212, 258] width 240 height 34
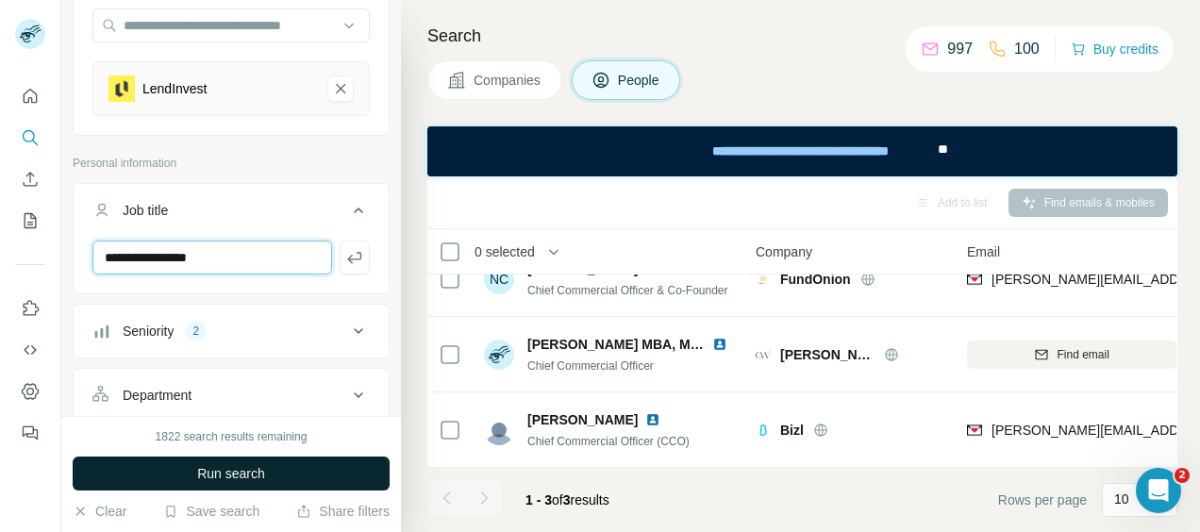
type input "**********"
click at [193, 466] on button "Run search" at bounding box center [231, 474] width 317 height 34
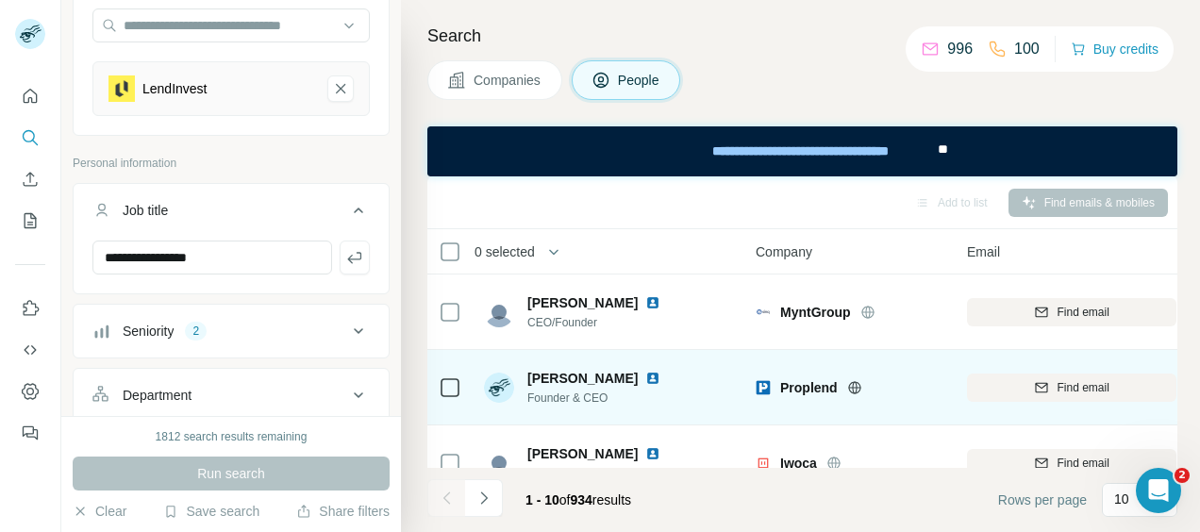
click at [853, 384] on icon at bounding box center [854, 387] width 5 height 12
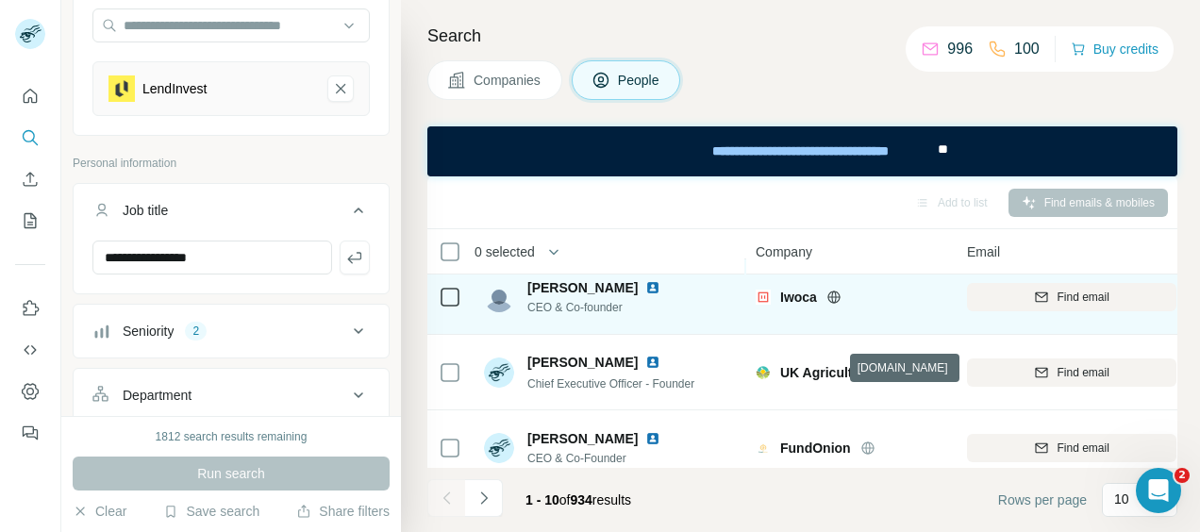
scroll to position [189, 0]
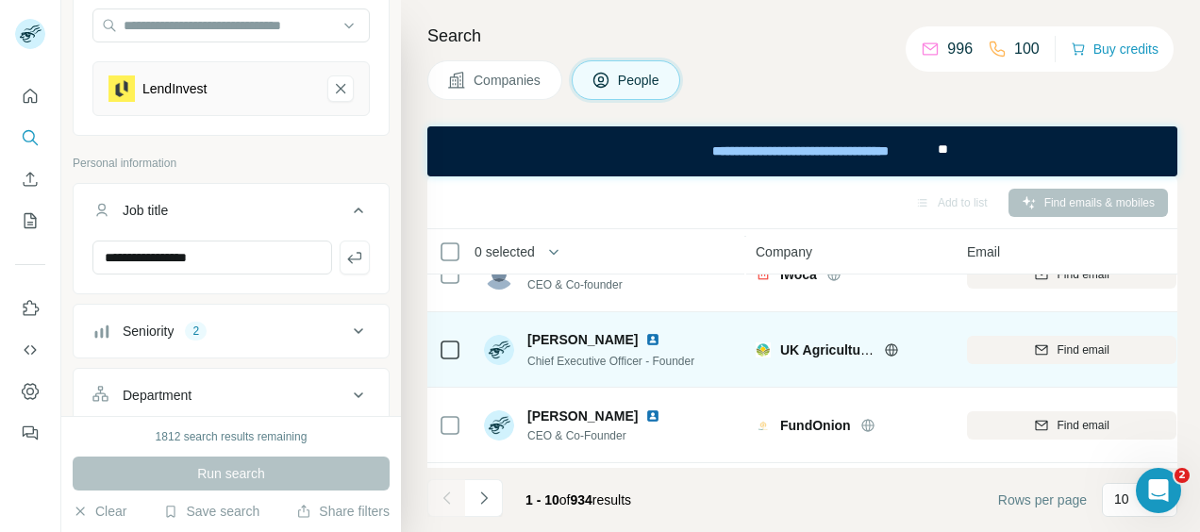
click at [887, 350] on icon at bounding box center [891, 350] width 15 height 15
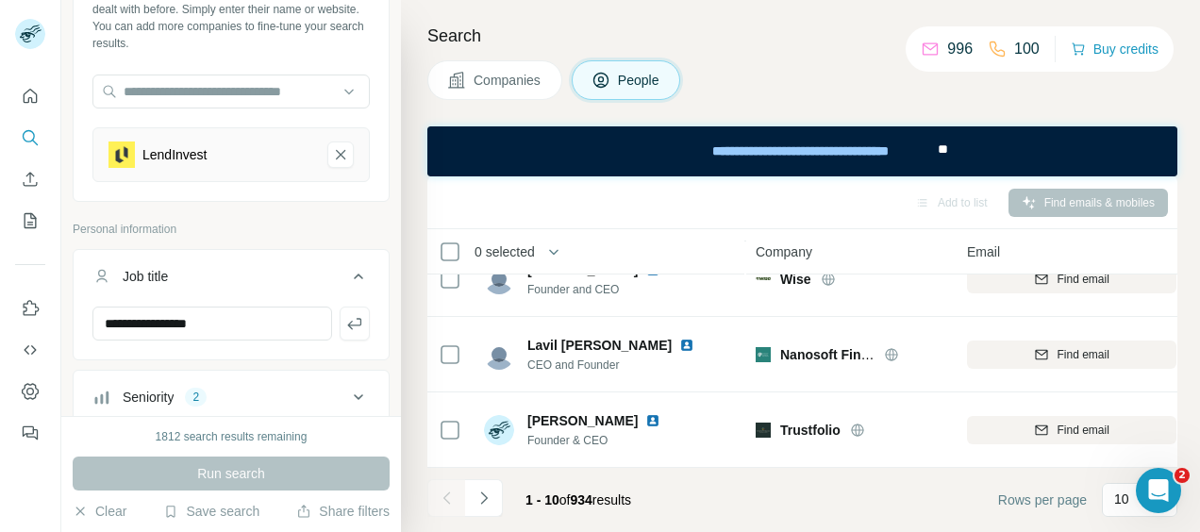
scroll to position [94, 0]
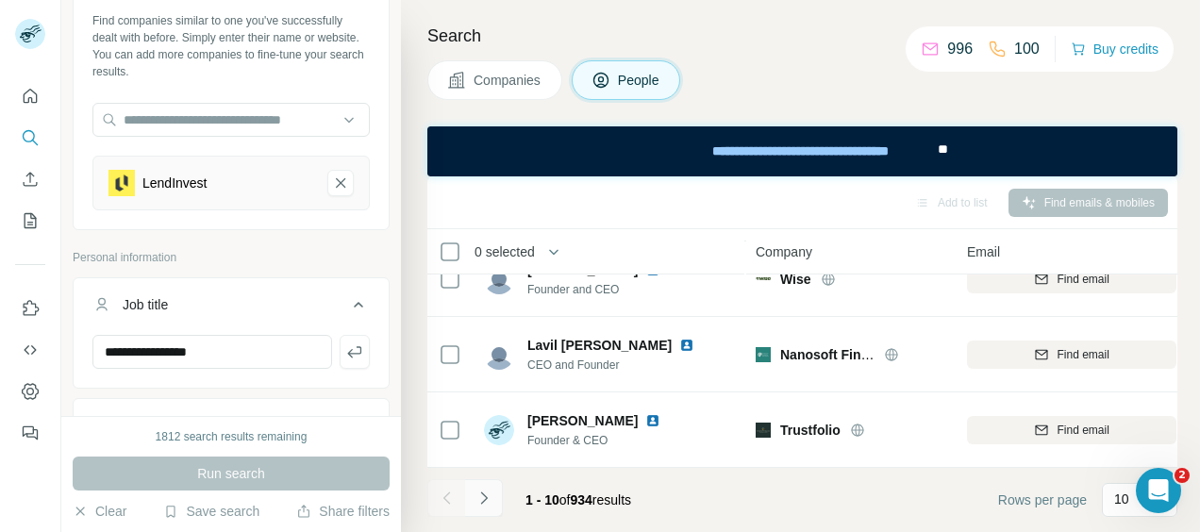
click at [483, 495] on icon "Navigate to next page" at bounding box center [484, 498] width 19 height 19
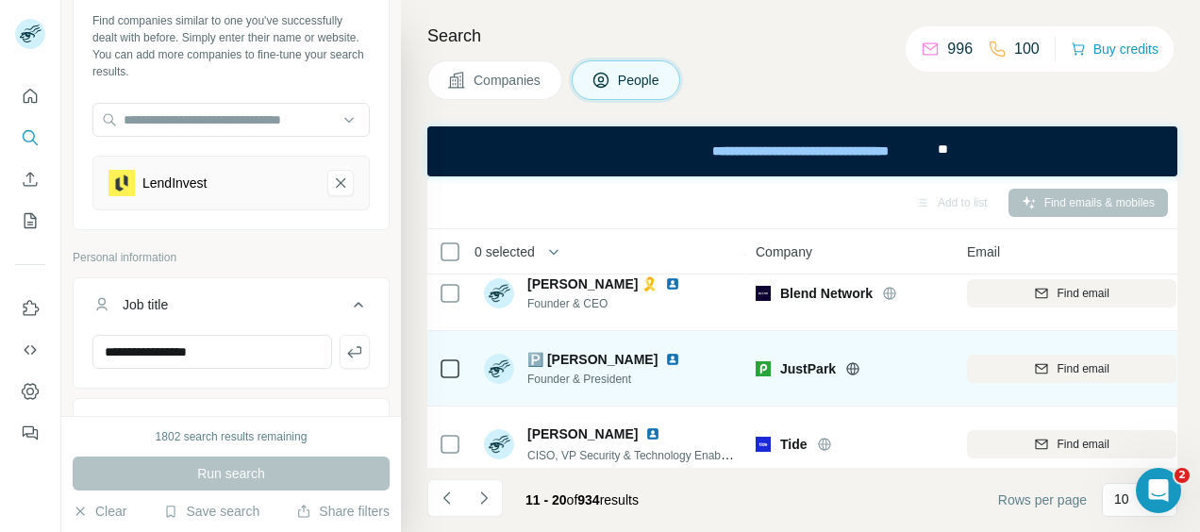
scroll to position [570, 0]
